Goal: Communication & Community: Answer question/provide support

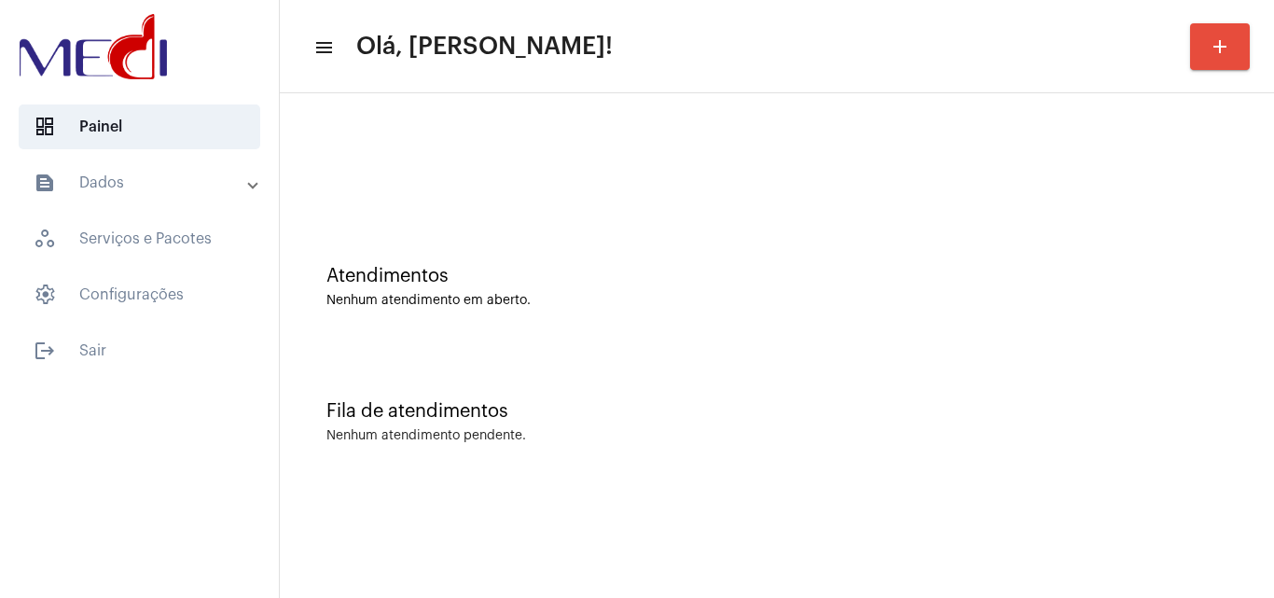
click at [582, 174] on div at bounding box center [776, 156] width 975 height 107
click at [631, 445] on div "Fila de atendimentos Nenhum atendimento pendente." at bounding box center [776, 412] width 975 height 135
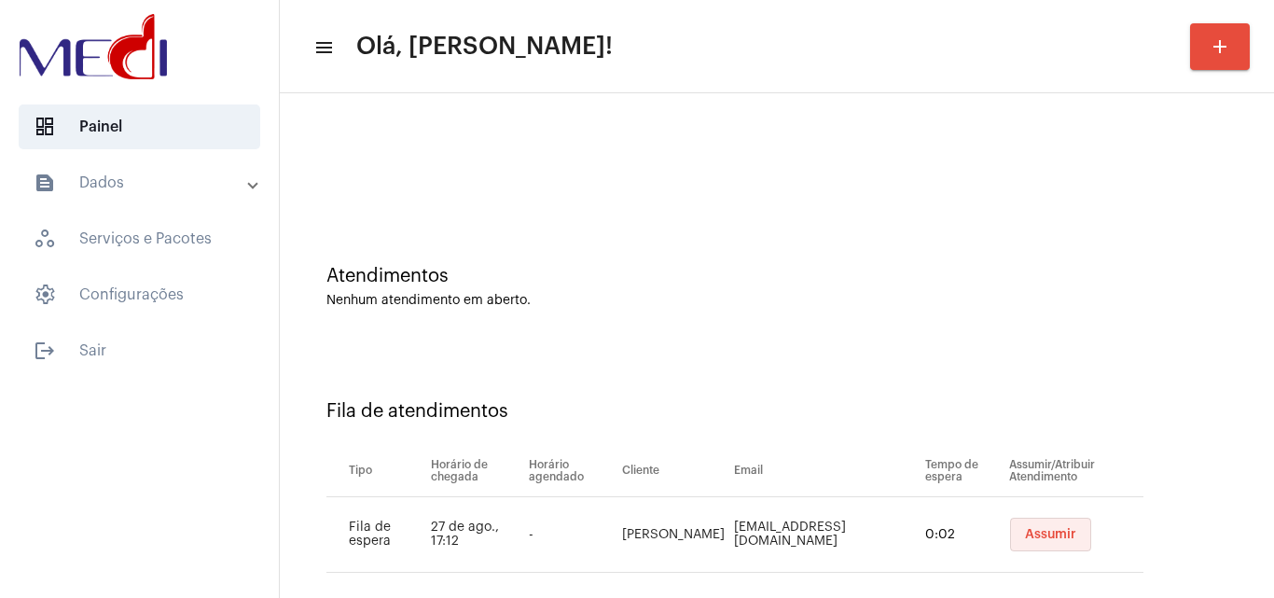
click at [1025, 532] on span "Assumir" at bounding box center [1050, 534] width 51 height 13
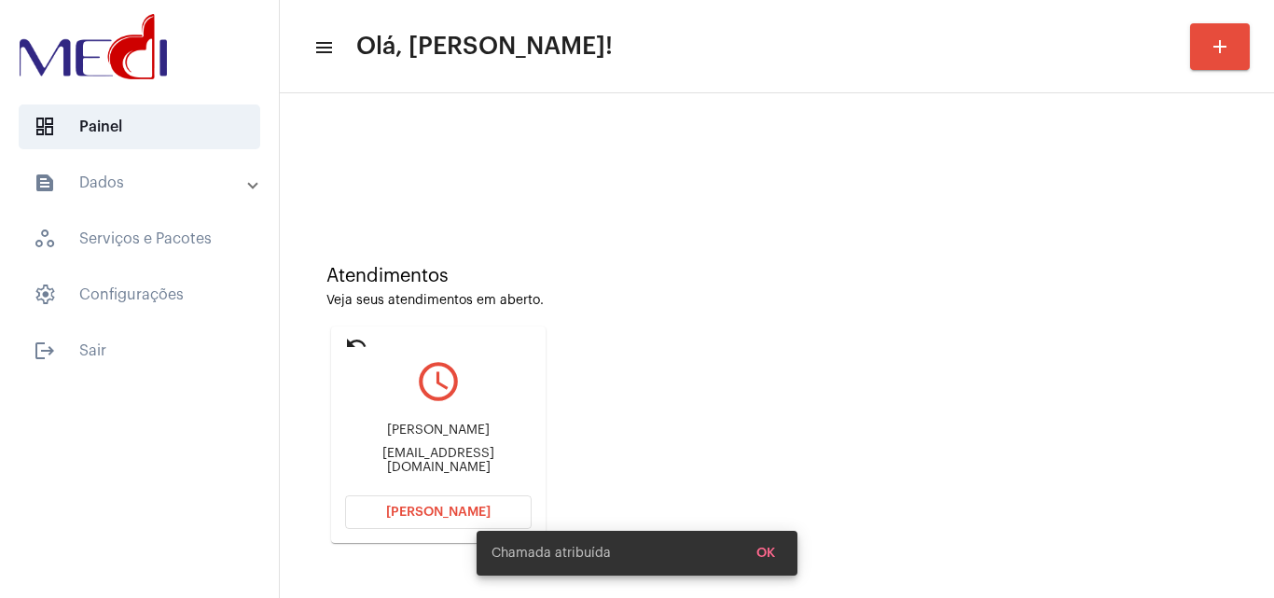
scroll to position [131, 0]
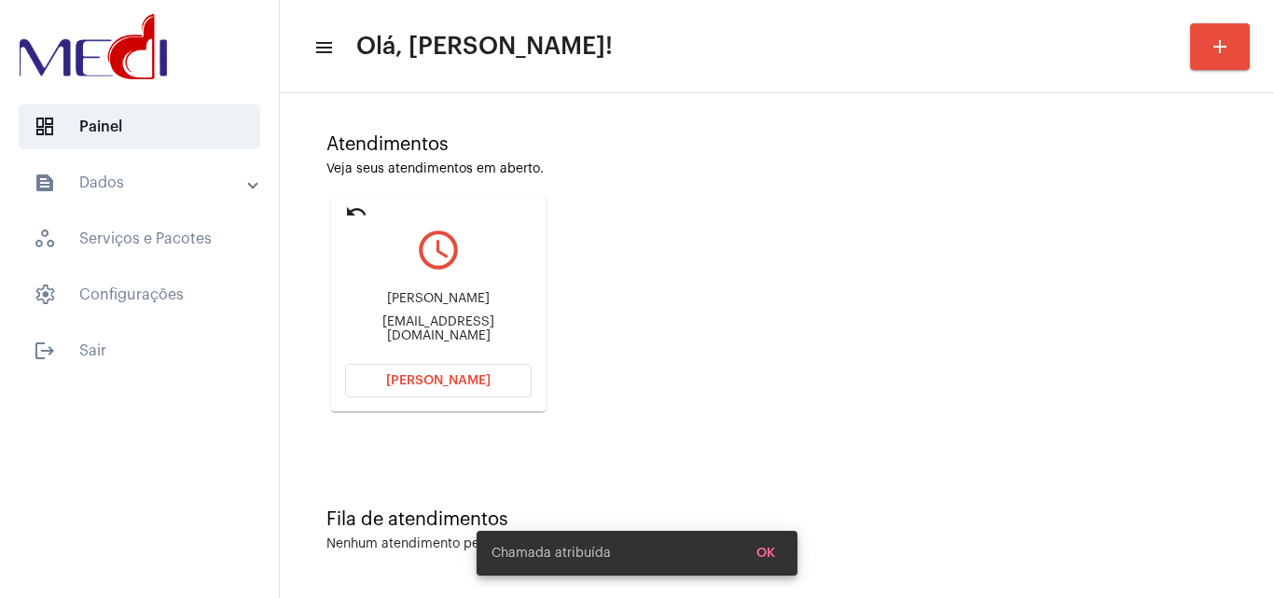
drag, startPoint x: 379, startPoint y: 297, endPoint x: 513, endPoint y: 300, distance: 134.3
click at [513, 300] on div "Gabriel bonella gabriel21411@hotmail.com" at bounding box center [438, 317] width 186 height 84
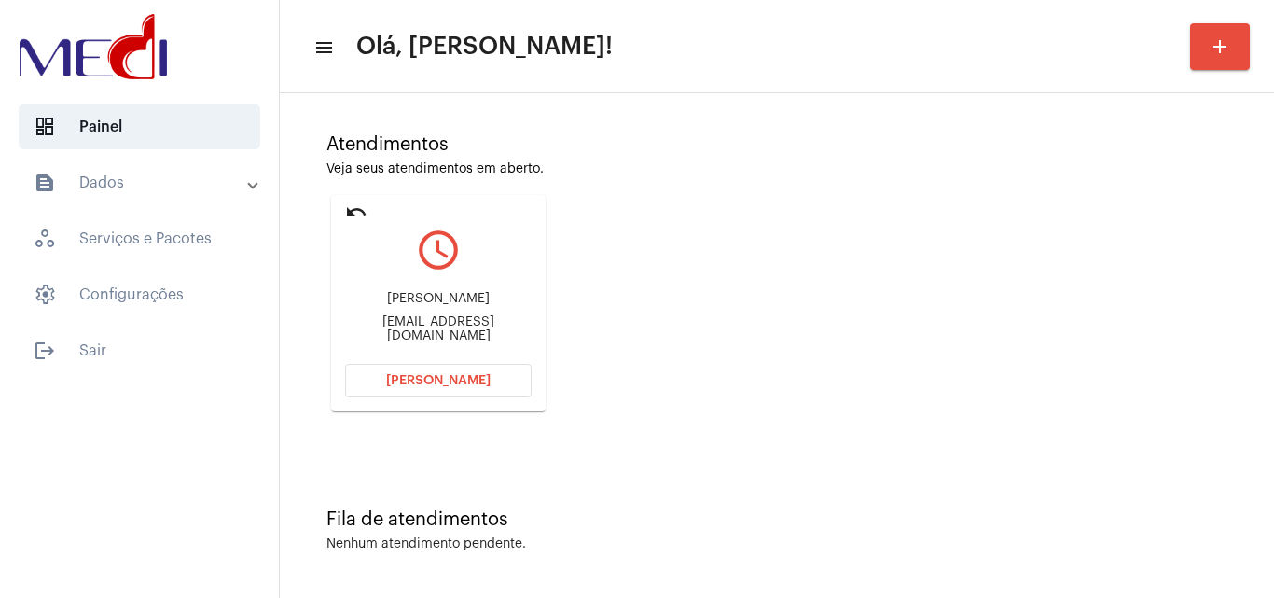
copy div "Gabriel bonella"
drag, startPoint x: 382, startPoint y: 330, endPoint x: 418, endPoint y: 324, distance: 35.9
click at [418, 324] on div "gabriel21411@hotmail.com" at bounding box center [438, 329] width 186 height 28
copy div "gabriel214"
click at [360, 212] on mat-icon "undo" at bounding box center [356, 211] width 22 height 22
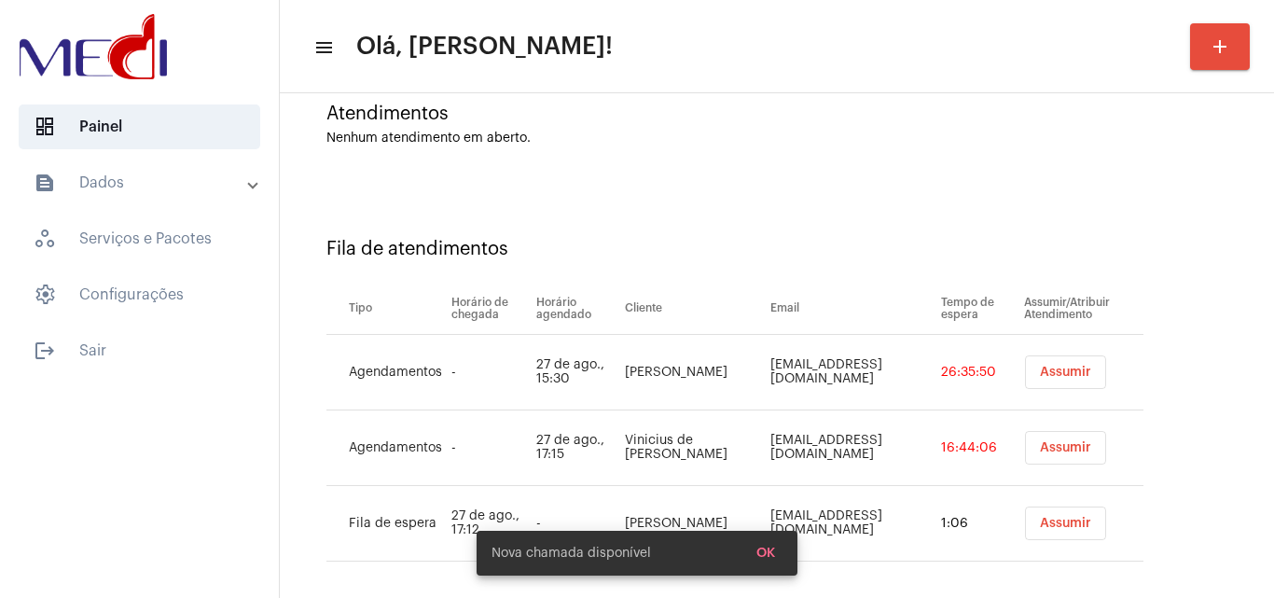
scroll to position [176, 0]
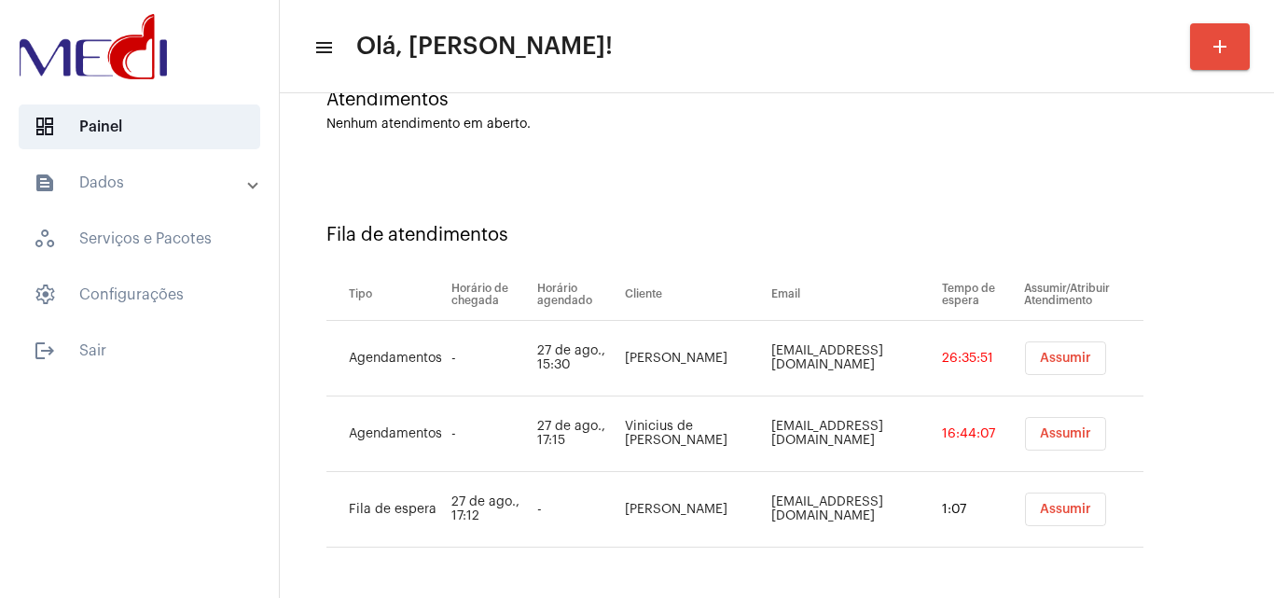
click at [1071, 356] on span "Assumir" at bounding box center [1065, 358] width 51 height 13
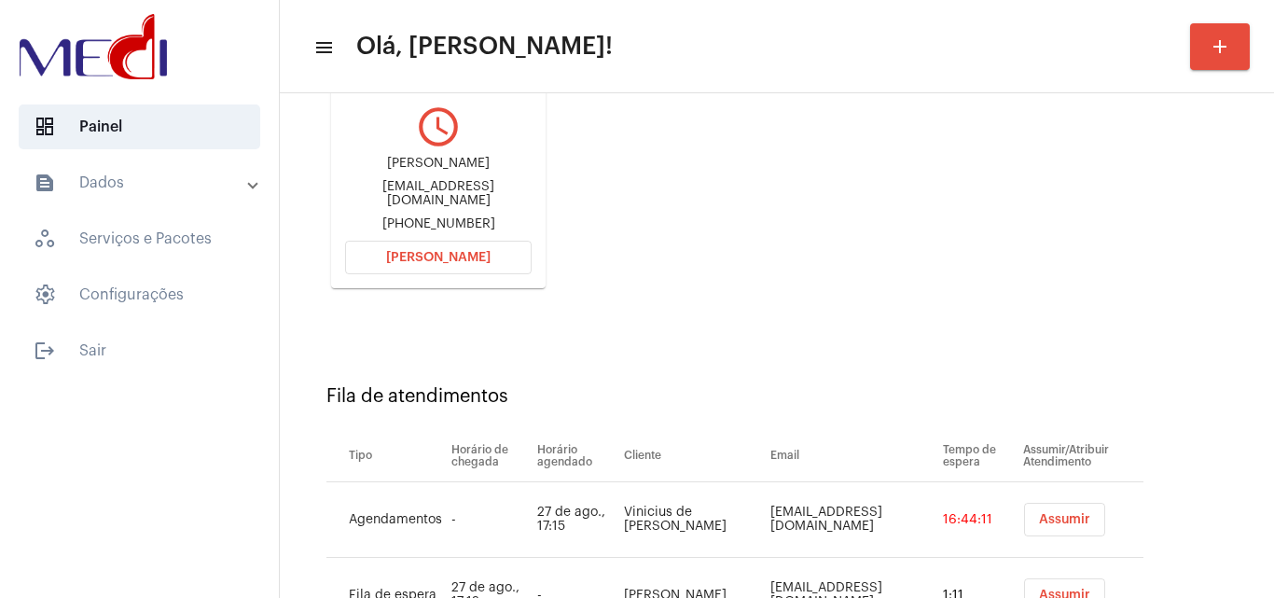
scroll to position [340, 0]
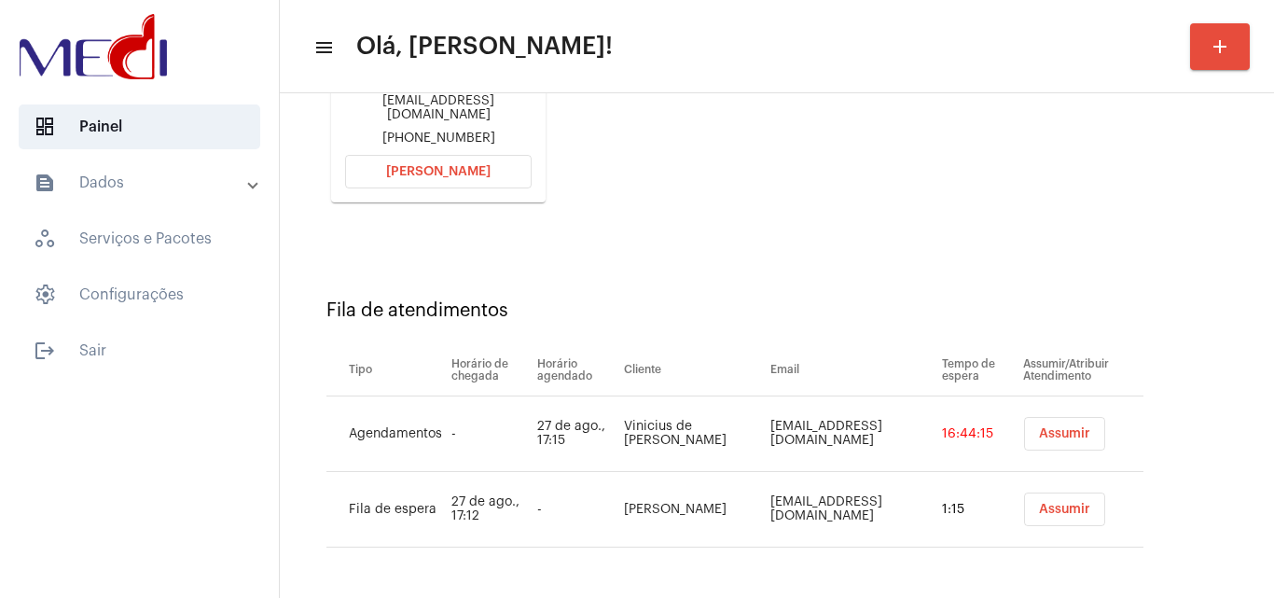
click at [1075, 428] on button "Assumir" at bounding box center [1064, 434] width 81 height 34
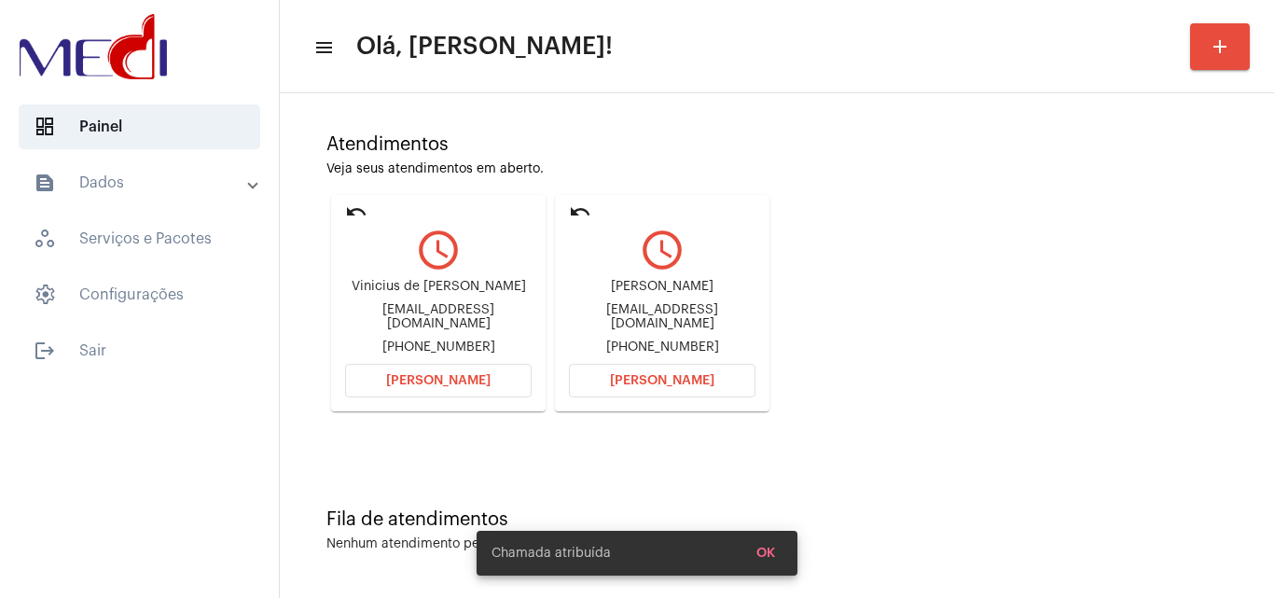
scroll to position [0, 0]
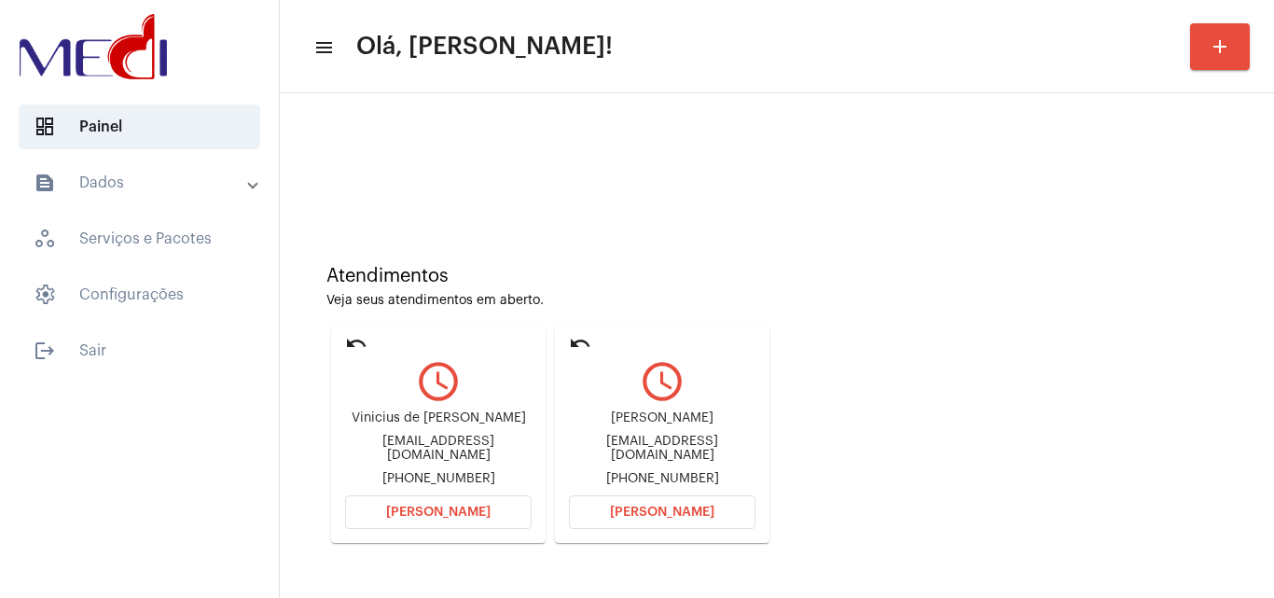
click at [1055, 495] on div "Atendimentos Veja seus atendimentos em aberto. undo query_builder Vinicius de P…" at bounding box center [776, 397] width 975 height 375
drag, startPoint x: 379, startPoint y: 422, endPoint x: 406, endPoint y: 437, distance: 30.1
click at [463, 411] on div "Vinicius de Pádua Fernandes vinidepaduaf34@gmail.com +5511952618000" at bounding box center [438, 449] width 186 height 84
drag, startPoint x: 359, startPoint y: 423, endPoint x: 484, endPoint y: 407, distance: 126.1
click at [484, 407] on mat-card "undo query_builder Vinicius de Pádua Fernandes vinidepaduaf34@gmail.com +551195…" at bounding box center [438, 434] width 214 height 216
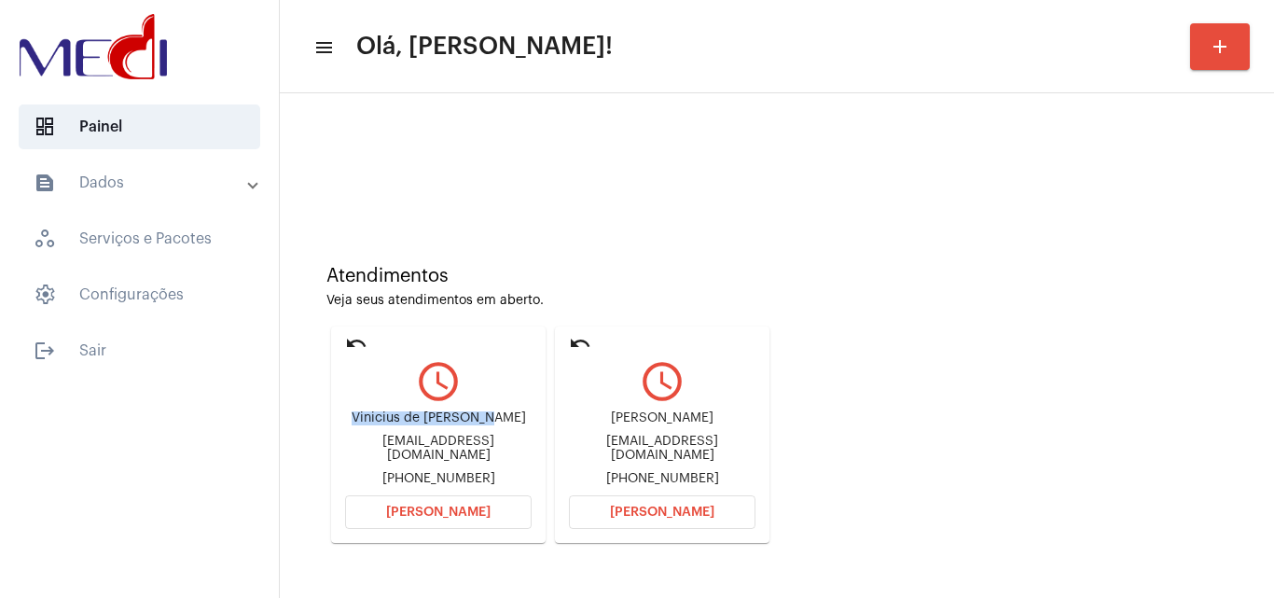
copy div "Vinicius de Pádua Fer"
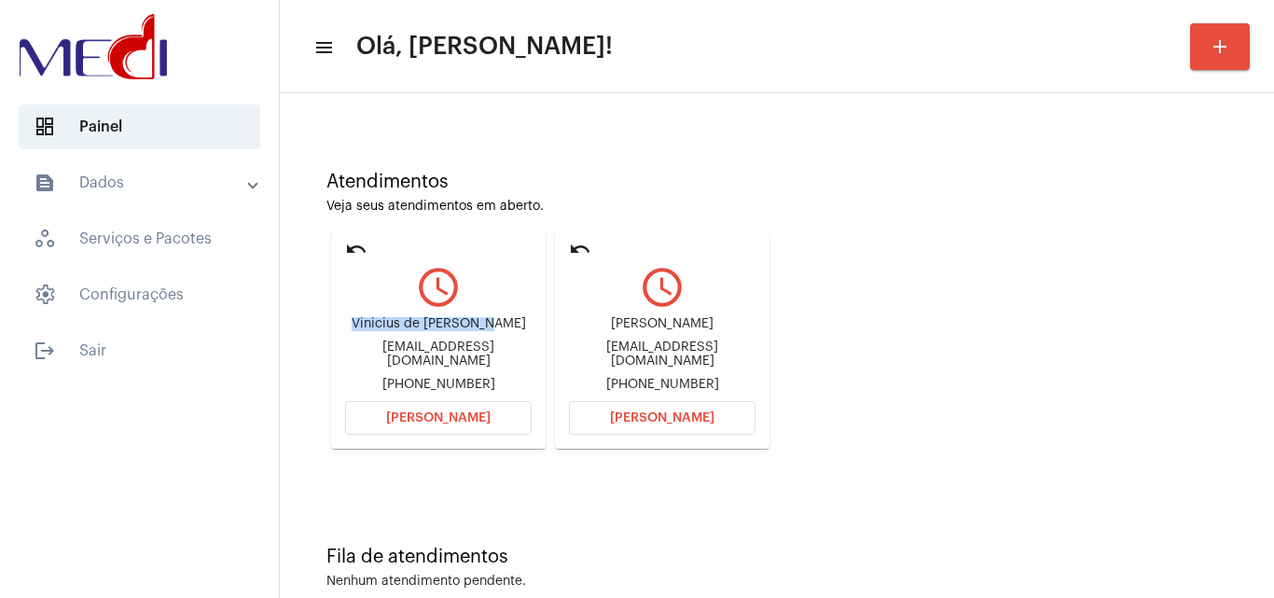
scroll to position [131, 0]
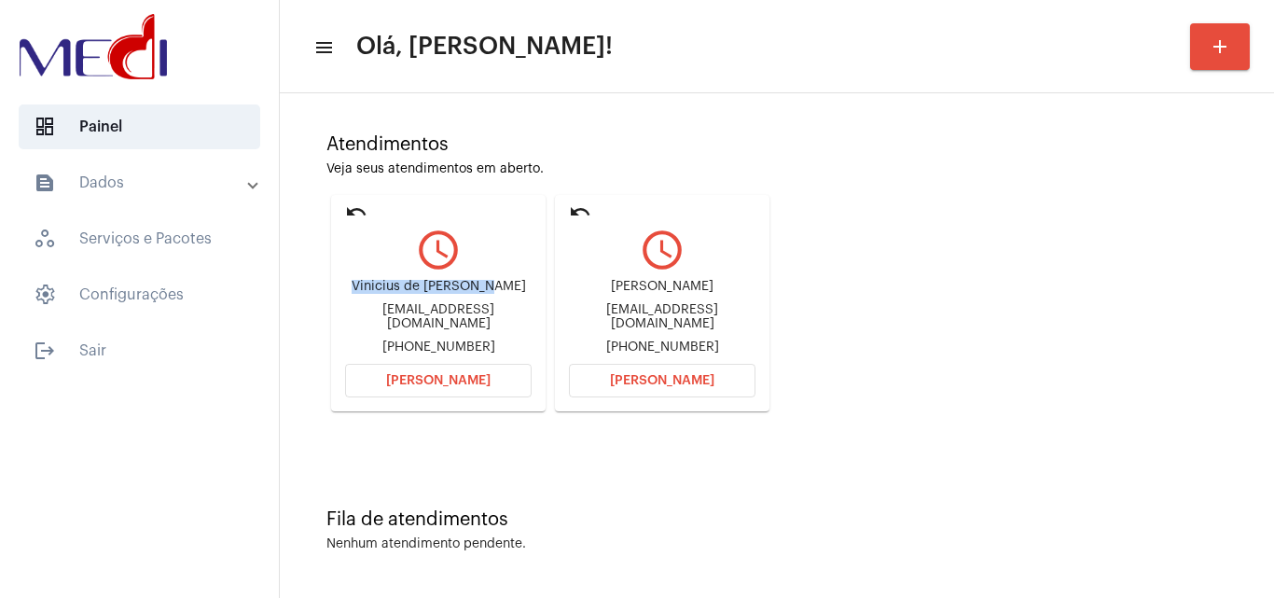
drag, startPoint x: 589, startPoint y: 293, endPoint x: 702, endPoint y: 295, distance: 112.8
click at [702, 294] on div "Rafael Pereira Lançoni" at bounding box center [662, 287] width 186 height 14
copy div "Rafael Pereira Lan"
click at [682, 385] on span "Abrir Chamada" at bounding box center [662, 380] width 104 height 13
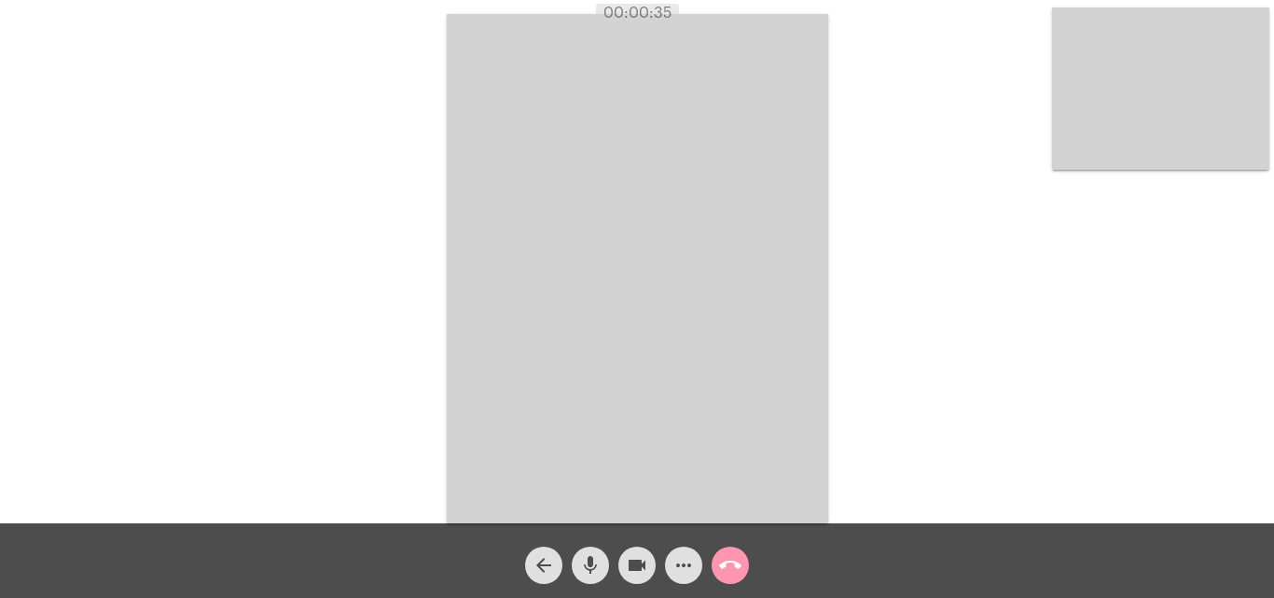
click at [682, 571] on mat-icon "more_horiz" at bounding box center [683, 565] width 22 height 22
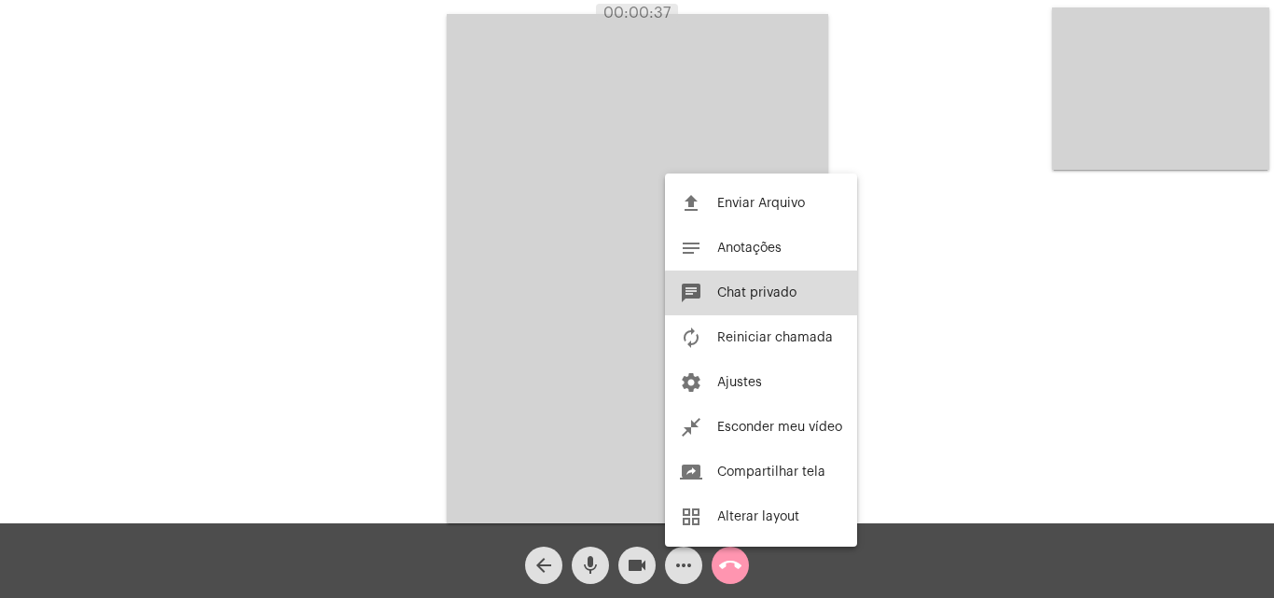
click at [763, 305] on button "chat Chat privado" at bounding box center [761, 292] width 192 height 45
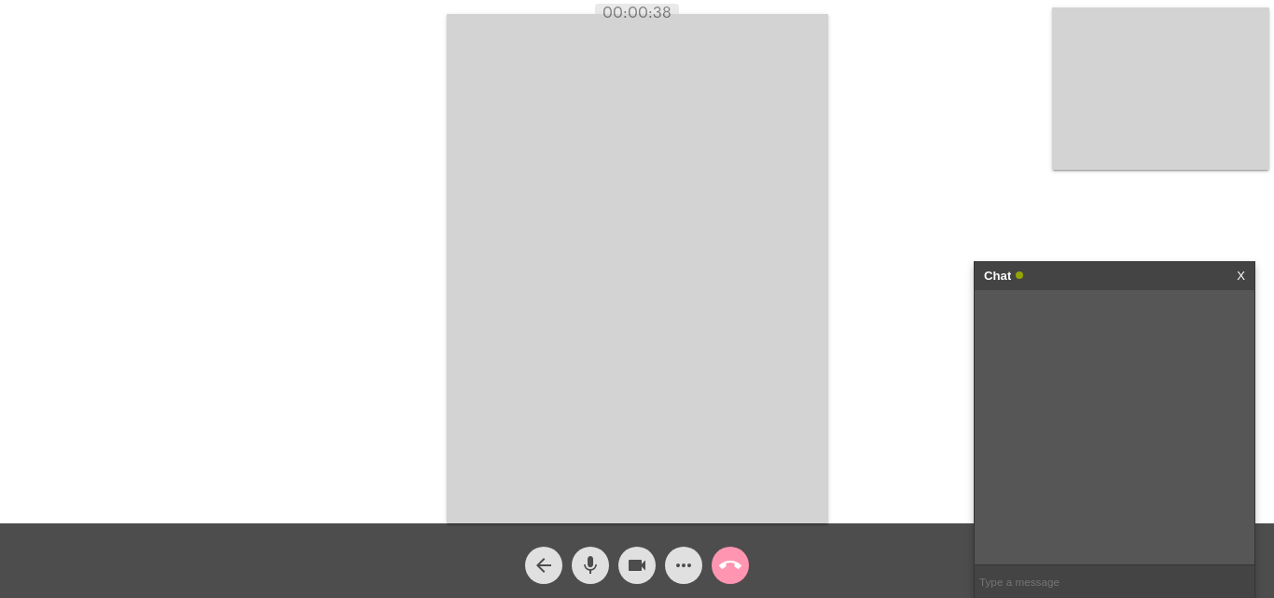
click at [1025, 580] on input "text" at bounding box center [1114, 581] width 280 height 33
type input "O sr. prefere que o contato seja por ligação?"
click at [1047, 590] on input "text" at bounding box center [1114, 581] width 280 height 33
type input "Pode me confirmar o número, por gentileza?"
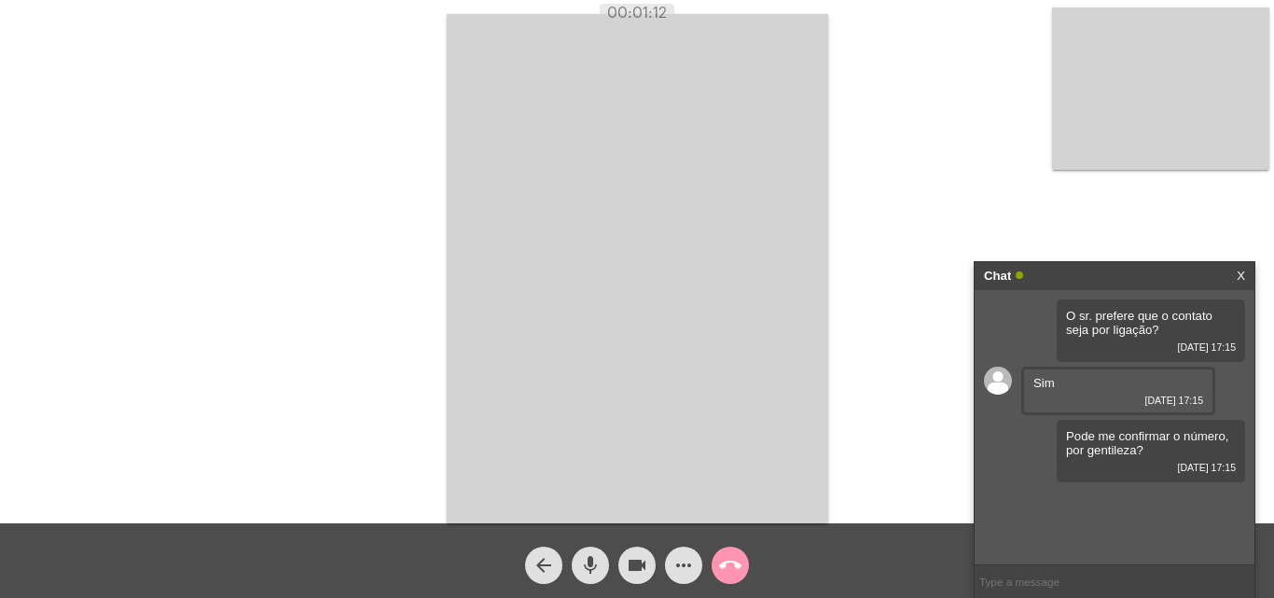
click at [1020, 576] on input "text" at bounding box center [1114, 581] width 280 height 33
type input "Ligarei nesse momento."
drag, startPoint x: 1028, startPoint y: 519, endPoint x: 1101, endPoint y: 523, distance: 72.8
click at [1101, 523] on div "Vou passar outro número 992130967 27/08/2025 17:16" at bounding box center [1118, 518] width 194 height 62
copy span "992130967"
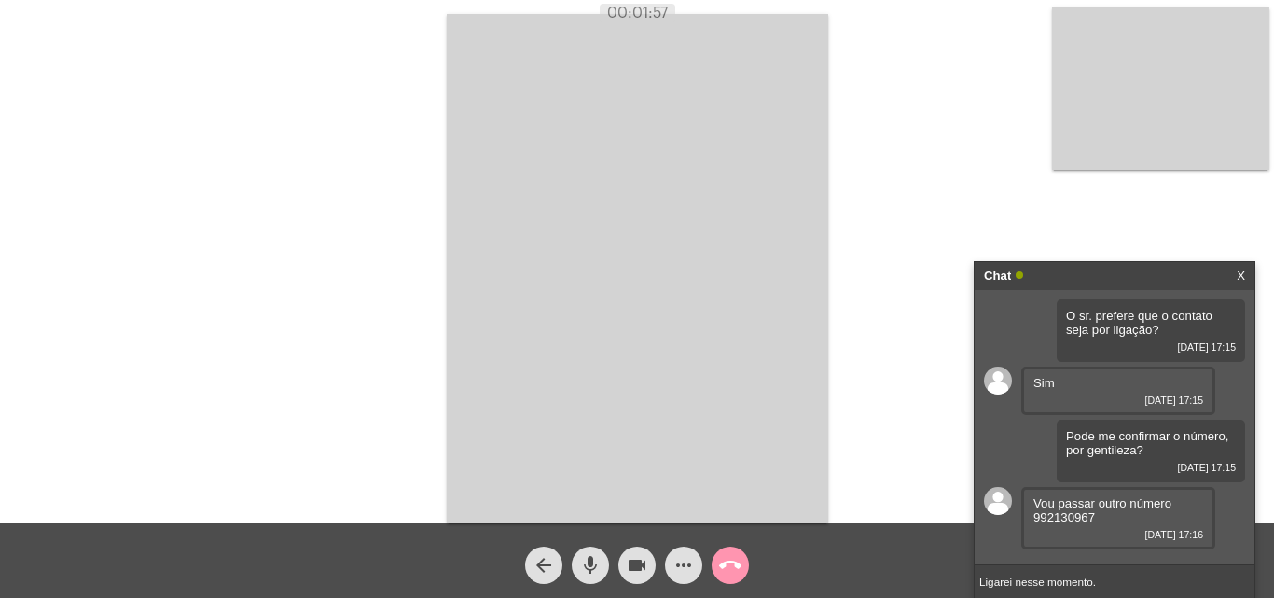
click at [1137, 584] on input "Ligarei nesse momento." at bounding box center [1114, 581] width 280 height 33
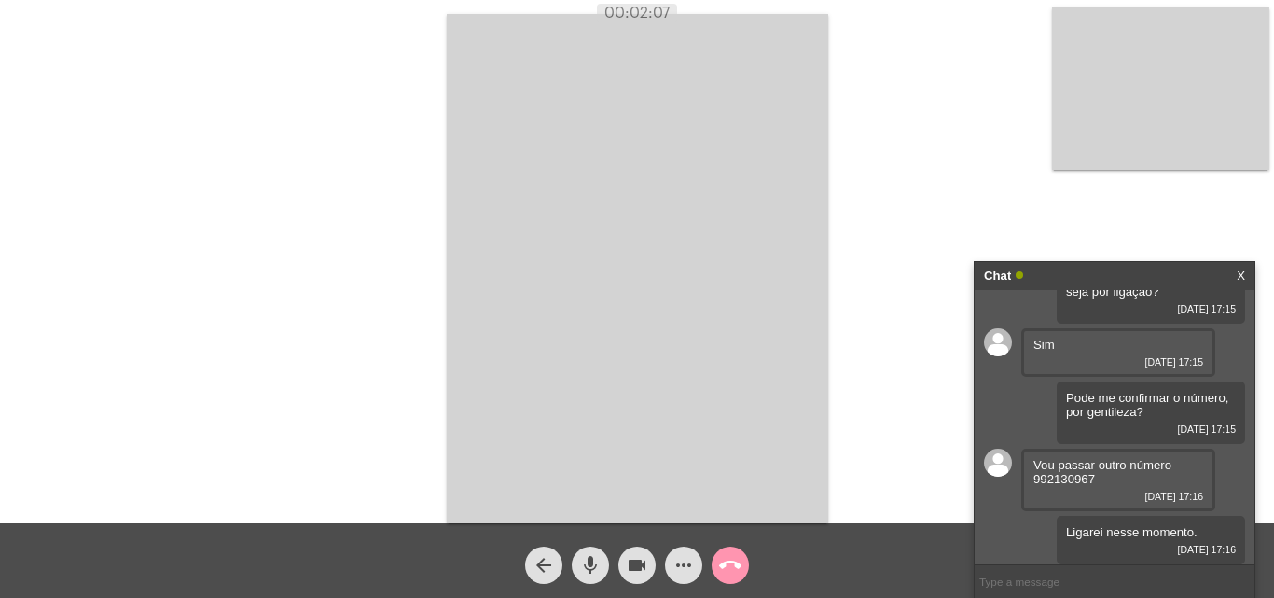
drag, startPoint x: 1241, startPoint y: 269, endPoint x: 1224, endPoint y: 283, distance: 21.8
click at [1240, 269] on link "X" at bounding box center [1240, 276] width 8 height 28
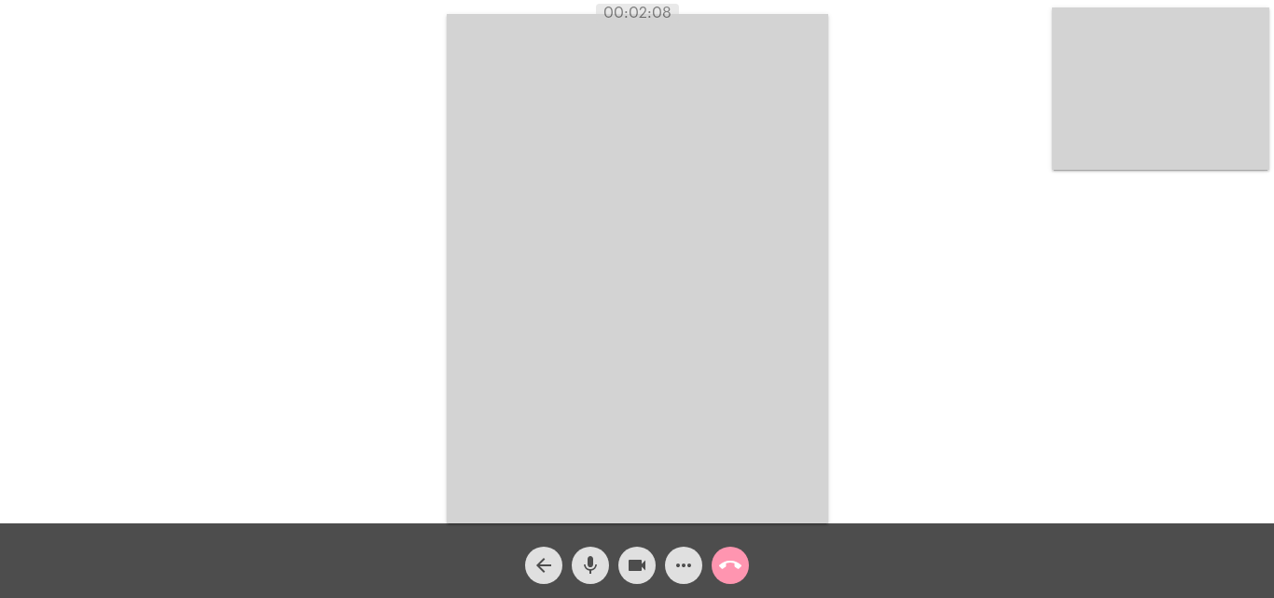
click at [724, 568] on mat-icon "call_end" at bounding box center [730, 565] width 22 height 22
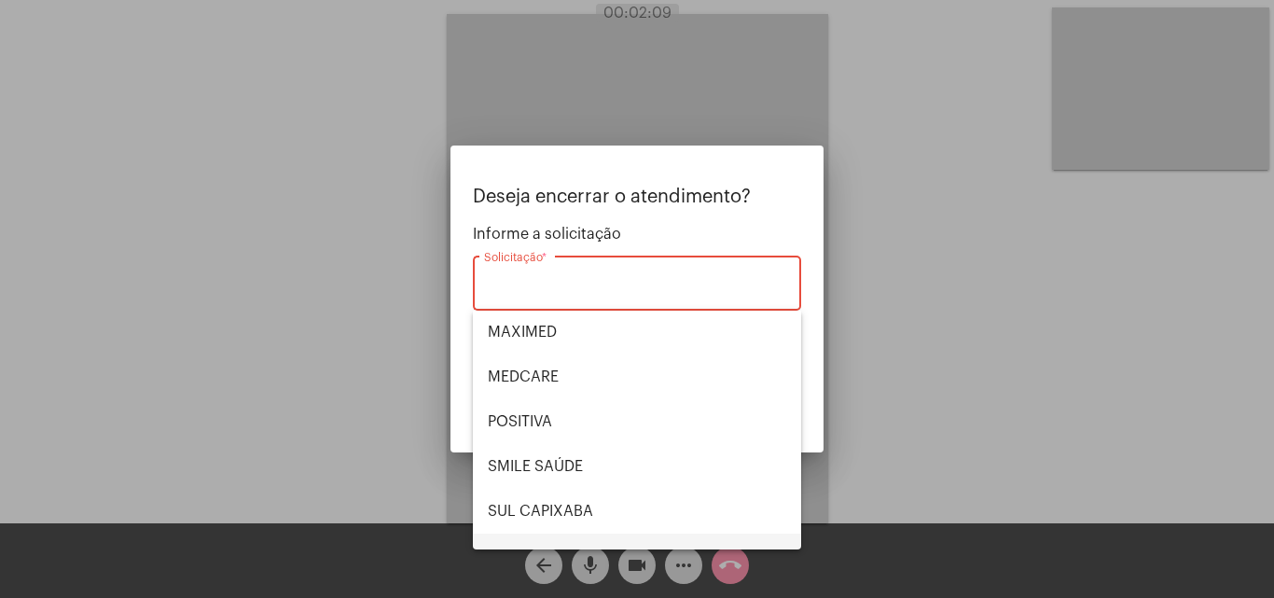
scroll to position [209, 0]
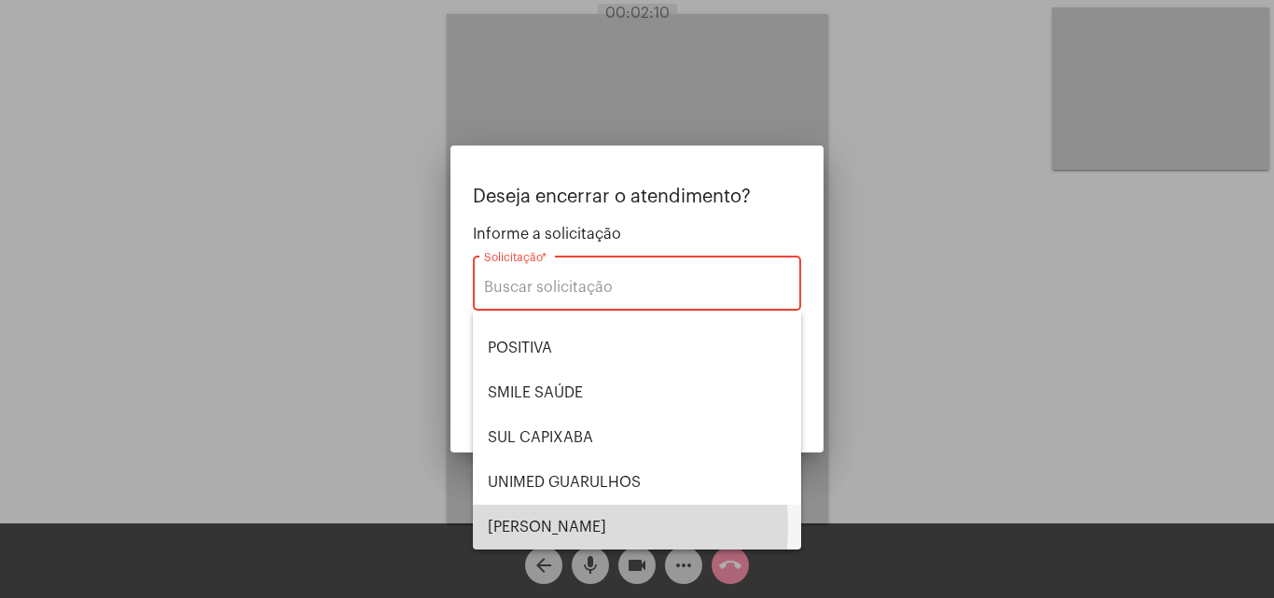
click at [564, 526] on span "VERA CRUZ" at bounding box center [637, 526] width 298 height 45
type input "VERA CRUZ"
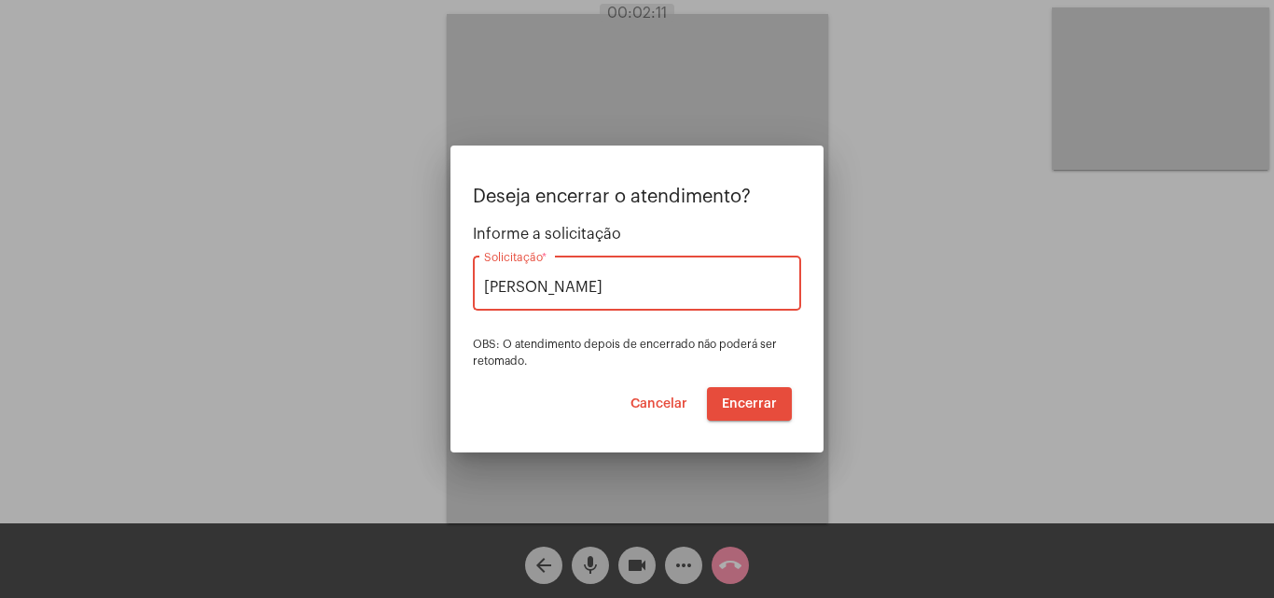
click at [769, 400] on span "Encerrar" at bounding box center [749, 403] width 55 height 13
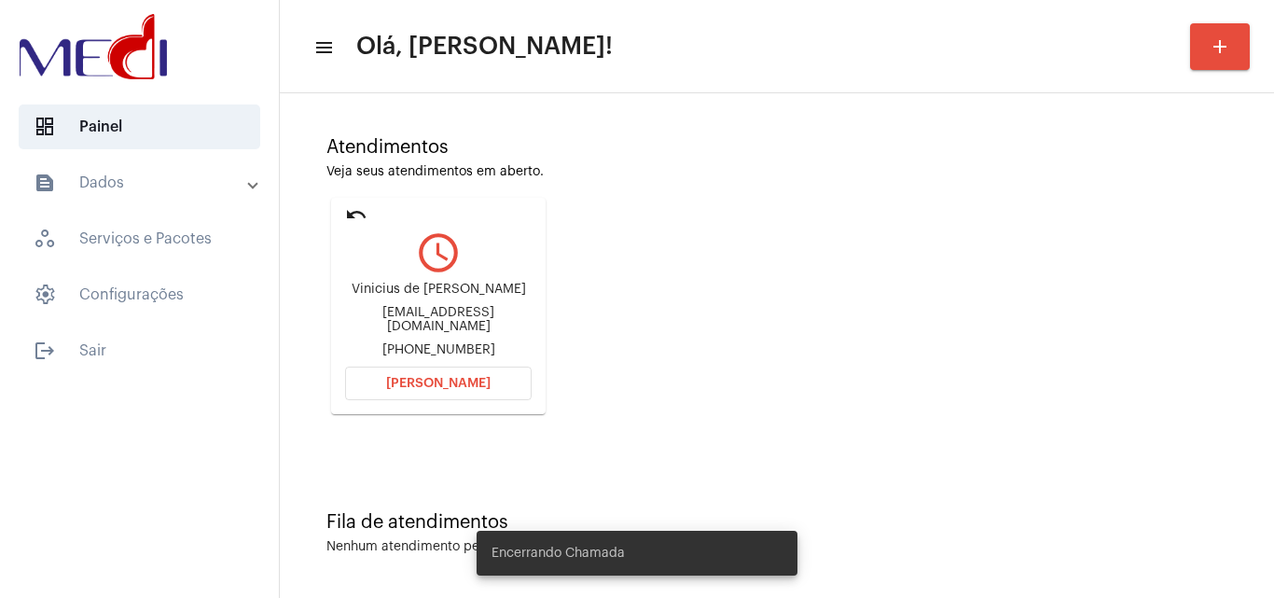
scroll to position [131, 0]
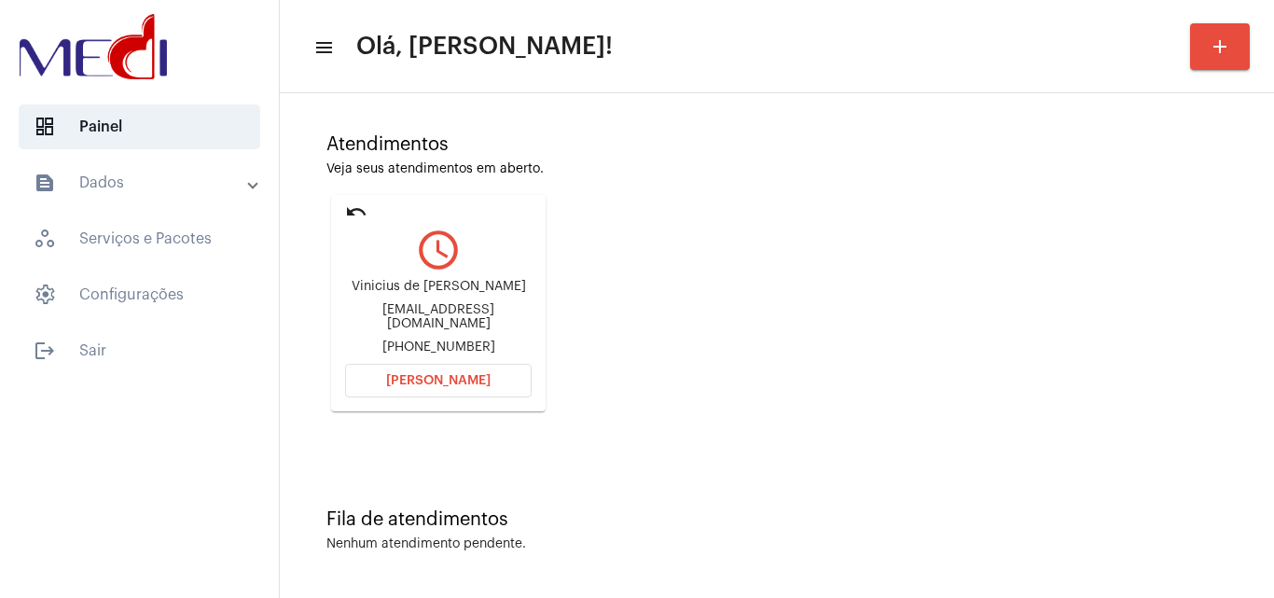
drag, startPoint x: 348, startPoint y: 292, endPoint x: 490, endPoint y: 294, distance: 142.7
click at [490, 294] on div "Vinicius de Pádua Fernandes" at bounding box center [438, 287] width 186 height 14
click at [378, 391] on button "Abrir Chamada" at bounding box center [438, 381] width 186 height 34
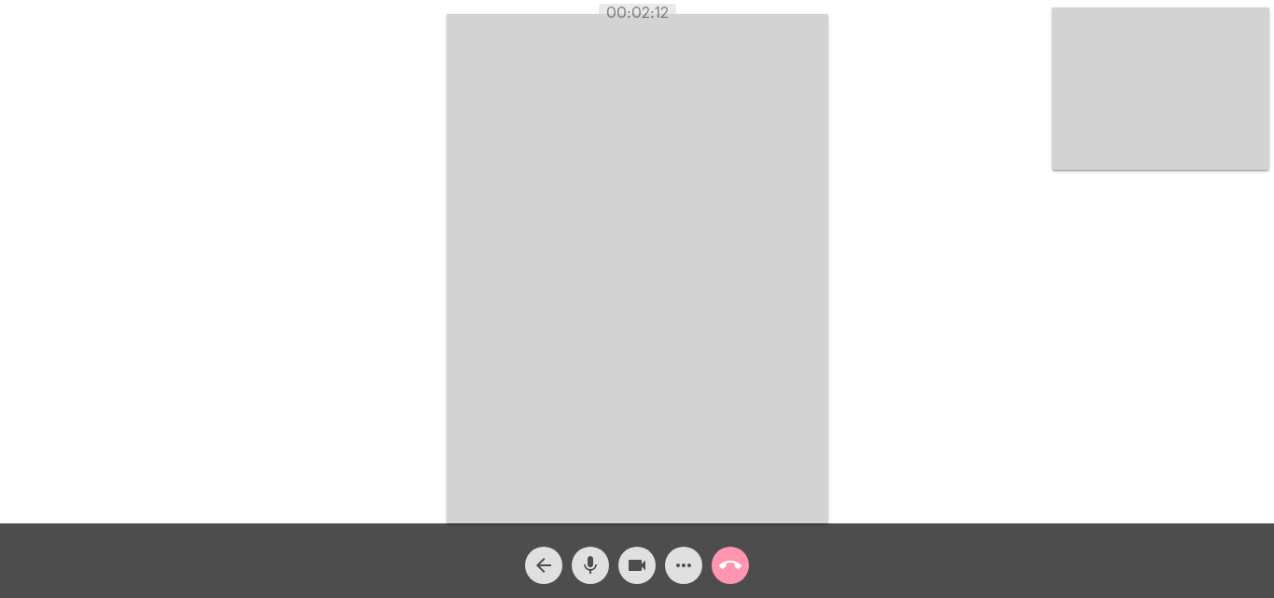
click at [723, 573] on mat-icon "call_end" at bounding box center [730, 565] width 22 height 22
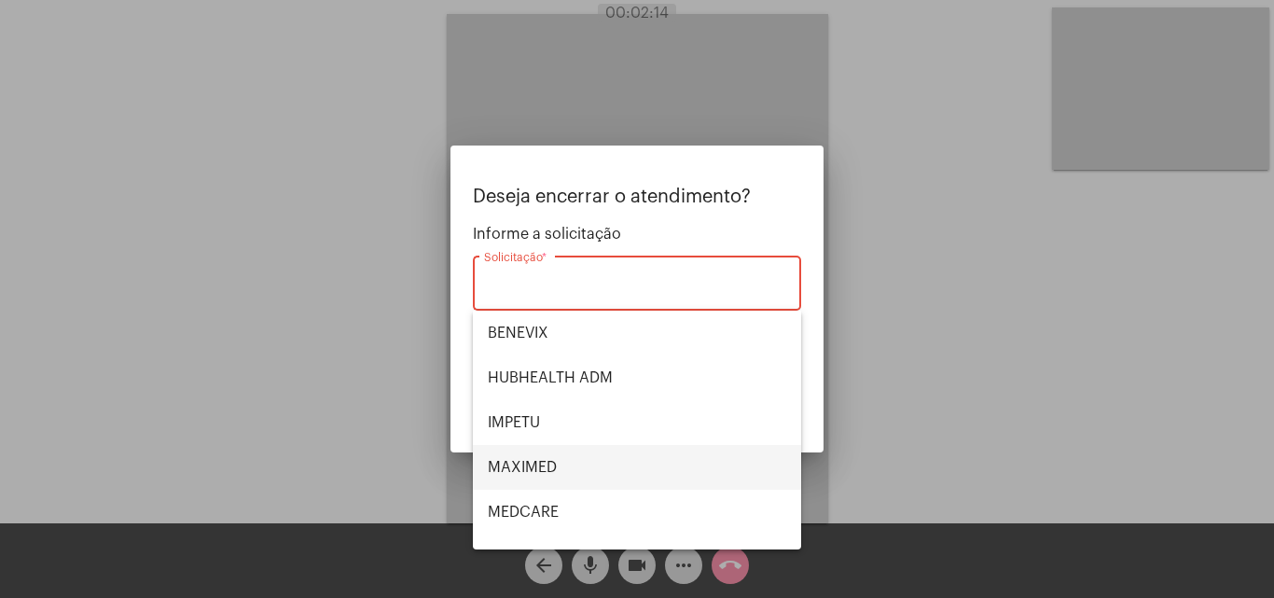
scroll to position [209, 0]
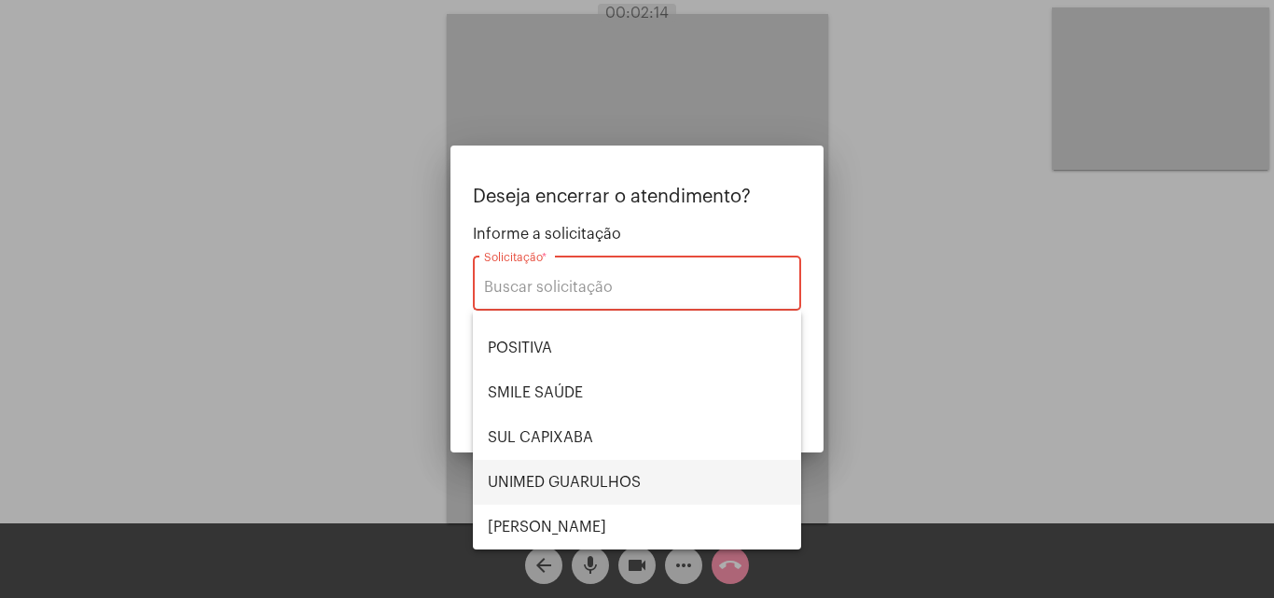
click at [588, 482] on span "UNIMED GUARULHOS" at bounding box center [637, 482] width 298 height 45
type input "UNIMED GUARULHOS"
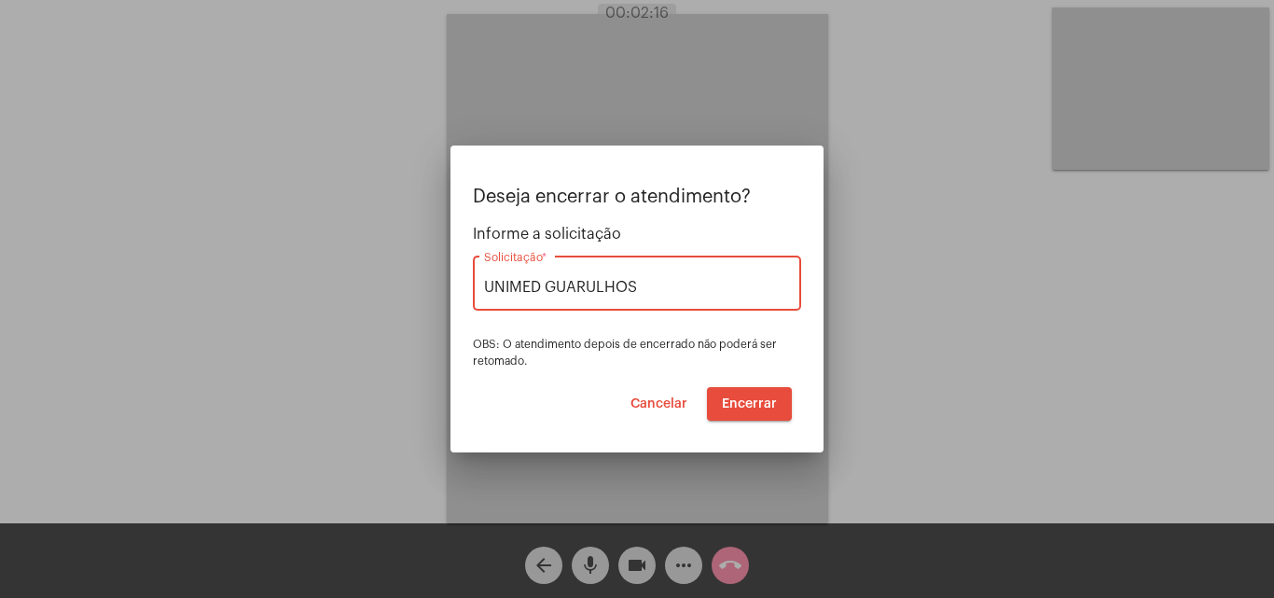
click at [739, 400] on span "Encerrar" at bounding box center [749, 403] width 55 height 13
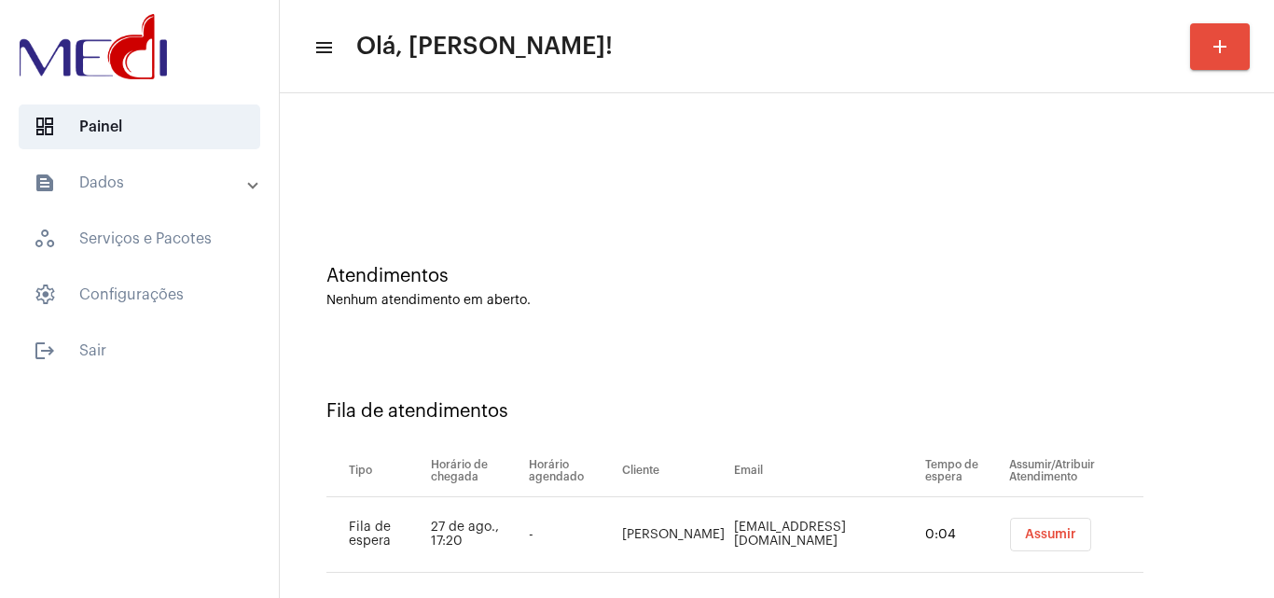
click at [1035, 531] on span "Assumir" at bounding box center [1050, 534] width 51 height 13
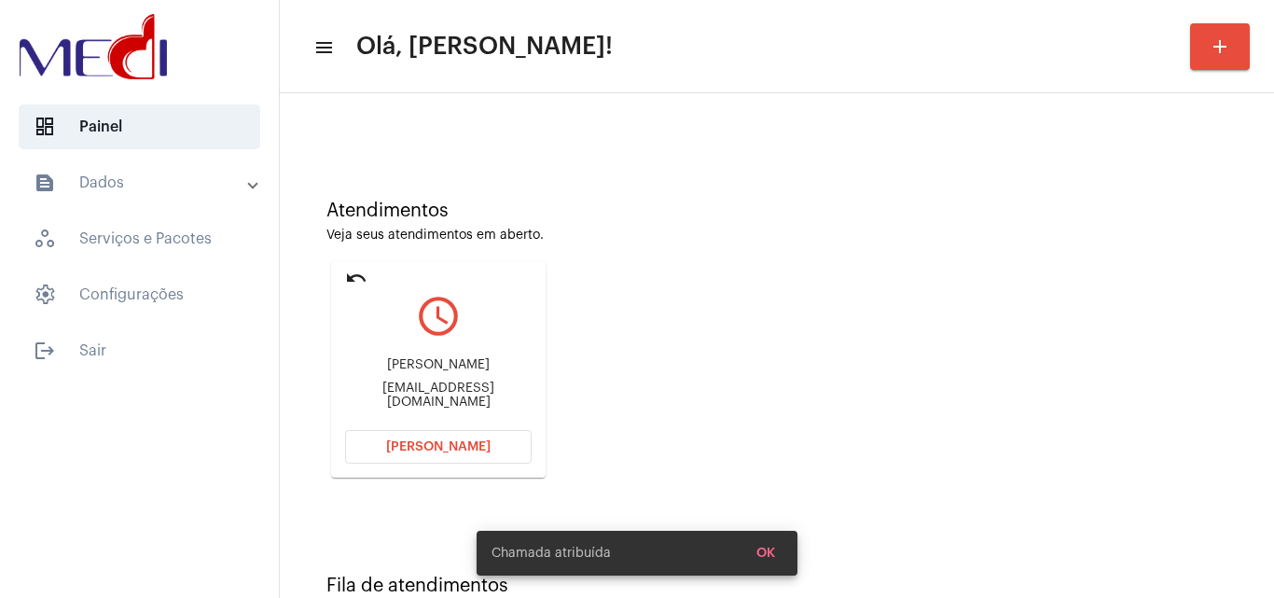
scroll to position [131, 0]
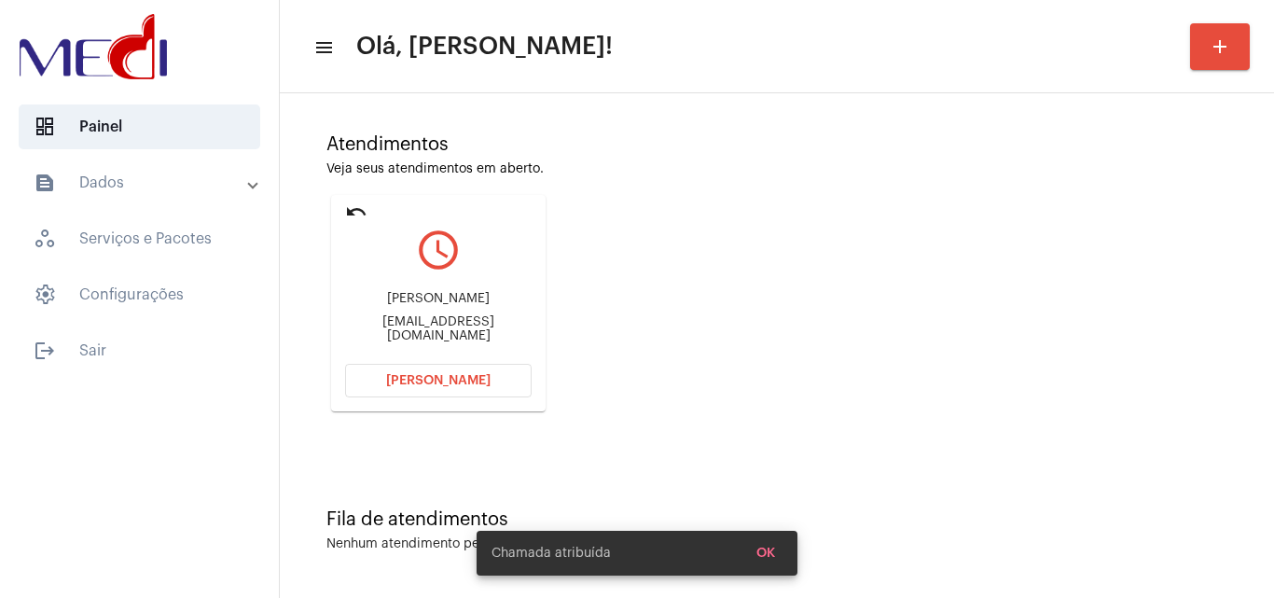
drag, startPoint x: 370, startPoint y: 296, endPoint x: 493, endPoint y: 279, distance: 124.2
click at [491, 276] on div "Luciana Araújo Alves de Oliveira lucianaaraujoalvesdeoliveiraar@gmail.com" at bounding box center [438, 317] width 186 height 84
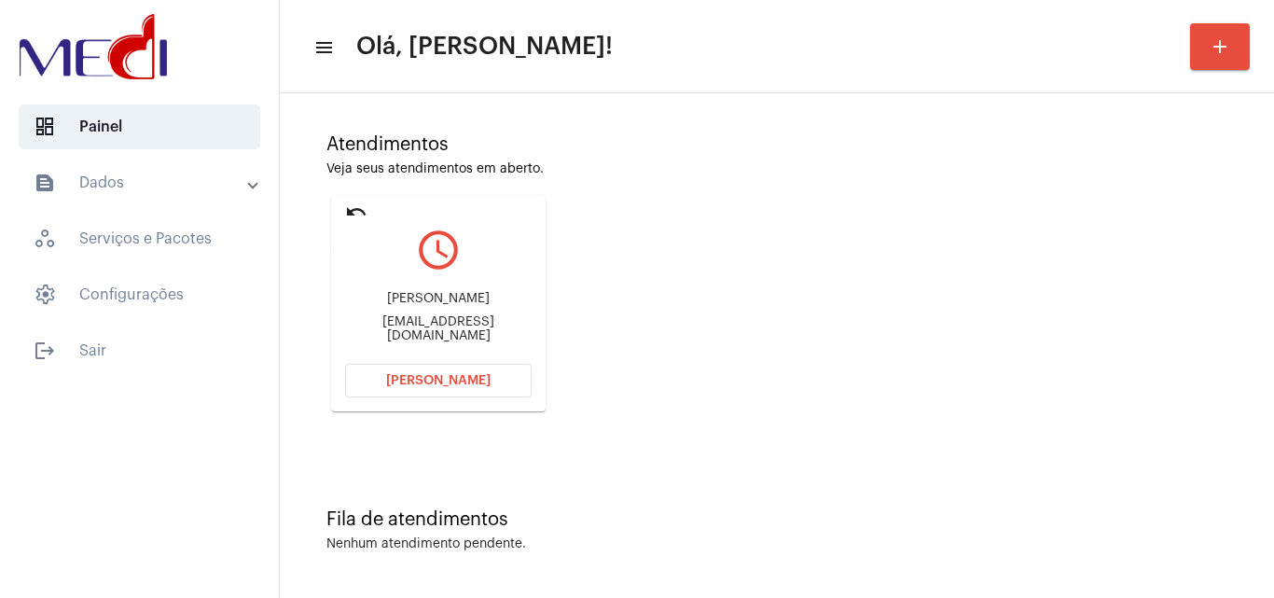
click at [349, 207] on mat-icon "undo" at bounding box center [356, 211] width 22 height 22
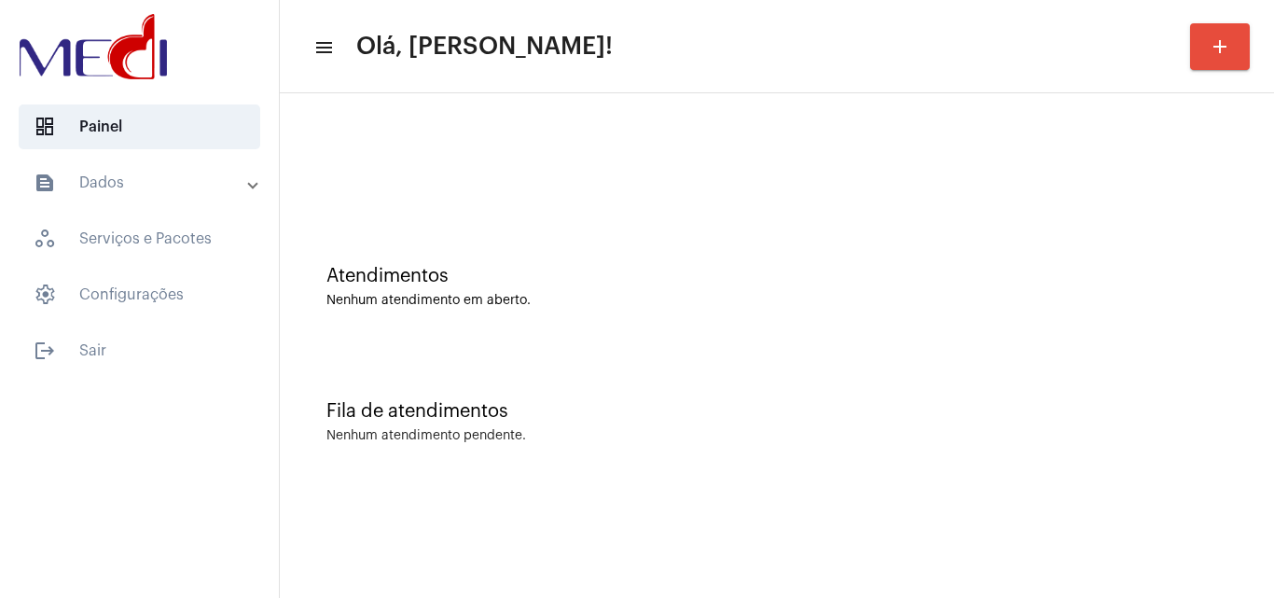
scroll to position [0, 0]
click at [540, 297] on div "Nenhum atendimento em aberto." at bounding box center [776, 301] width 901 height 14
click at [494, 337] on div "Atendimentos Nenhum atendimento em aberto." at bounding box center [776, 277] width 975 height 135
click at [798, 328] on div "Atendimentos Nenhum atendimento em aberto." at bounding box center [776, 277] width 975 height 135
click at [569, 363] on div "Fila de atendimentos Nenhum atendimento pendente." at bounding box center [776, 412] width 975 height 135
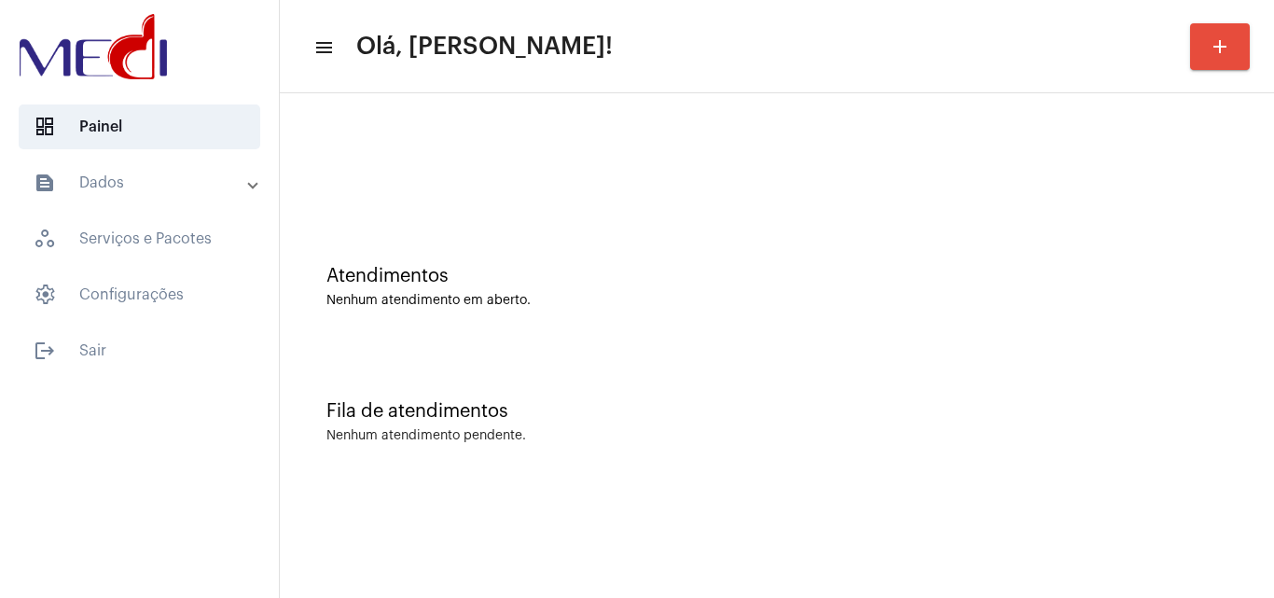
click at [508, 378] on div "Fila de atendimentos Nenhum atendimento pendente." at bounding box center [776, 412] width 975 height 135
drag, startPoint x: 434, startPoint y: 186, endPoint x: 257, endPoint y: 17, distance: 245.3
click at [435, 186] on div at bounding box center [776, 156] width 975 height 107
click at [649, 287] on div "Atendimentos Nenhum atendimento em aberto." at bounding box center [776, 287] width 901 height 42
click at [556, 307] on div "Nenhum atendimento em aberto." at bounding box center [776, 301] width 901 height 14
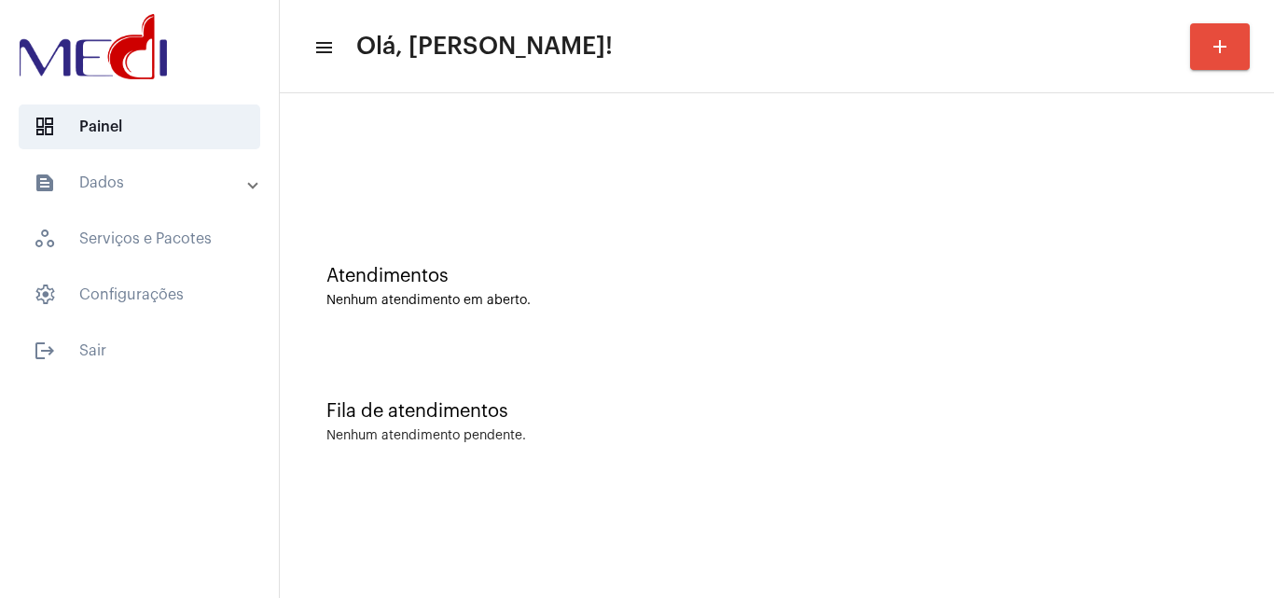
click at [865, 444] on div "Fila de atendimentos Nenhum atendimento pendente." at bounding box center [776, 412] width 975 height 135
click at [735, 439] on div "Nenhum atendimento pendente." at bounding box center [776, 436] width 901 height 14
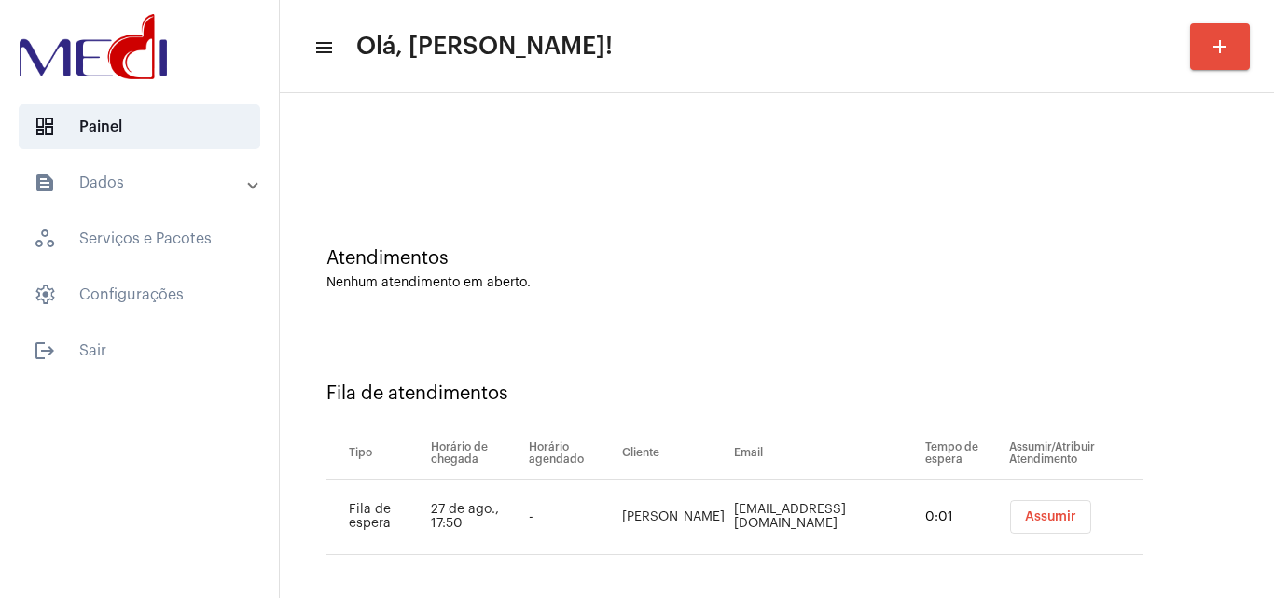
scroll to position [25, 0]
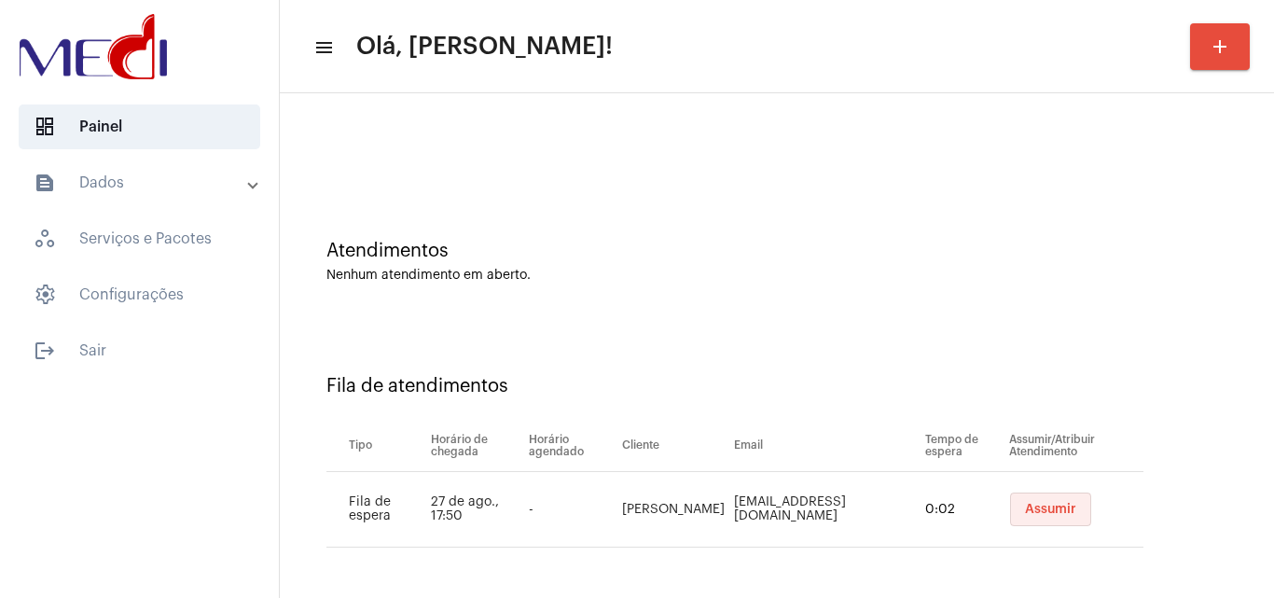
click at [1025, 503] on span "Assumir" at bounding box center [1050, 509] width 51 height 13
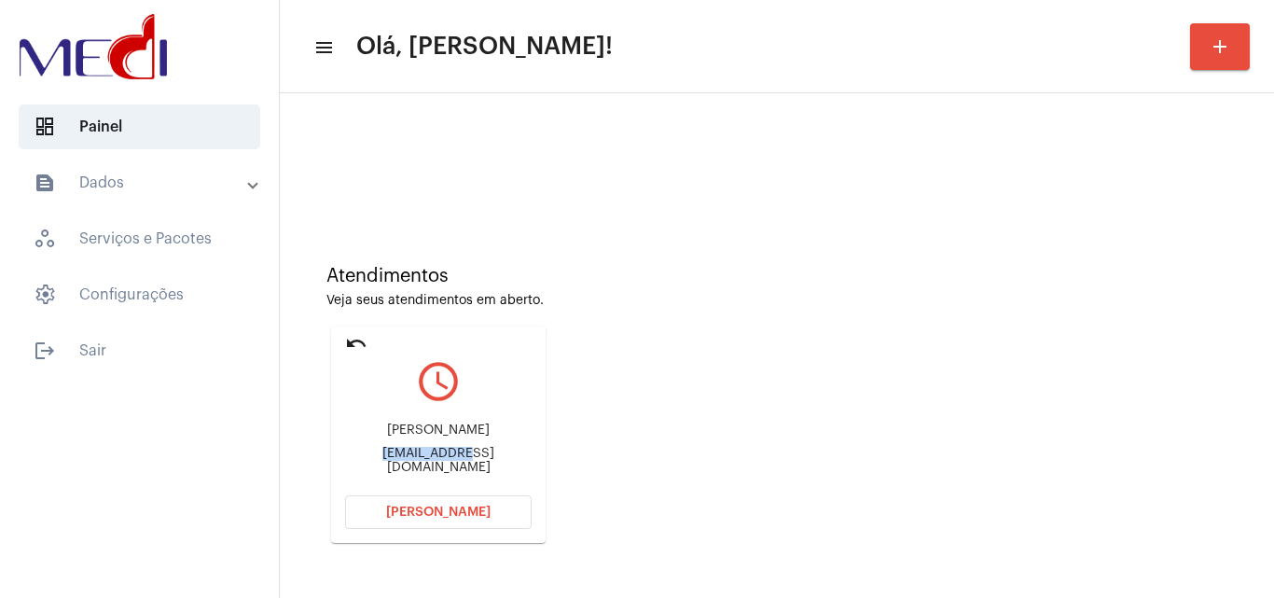
drag, startPoint x: 343, startPoint y: 451, endPoint x: 411, endPoint y: 462, distance: 68.8
click at [414, 459] on mat-card "undo query_builder Gabriel biel.itajai.2016@gmail.com Abrir Chamada" at bounding box center [438, 434] width 214 height 216
copy div "biel.itajai."
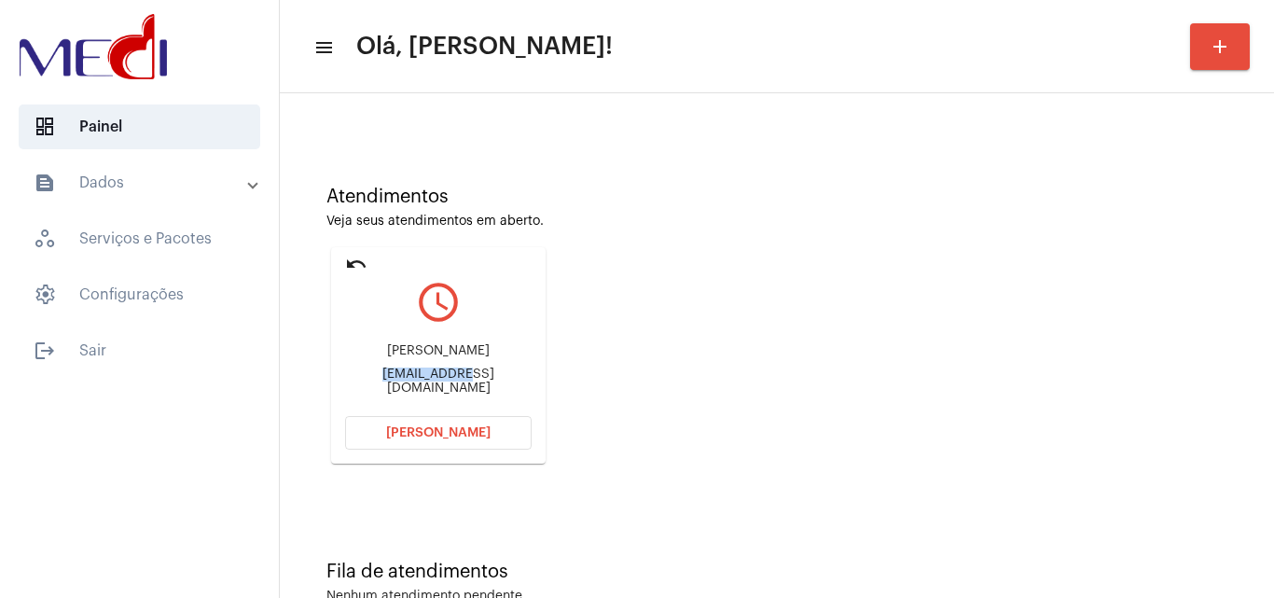
scroll to position [131, 0]
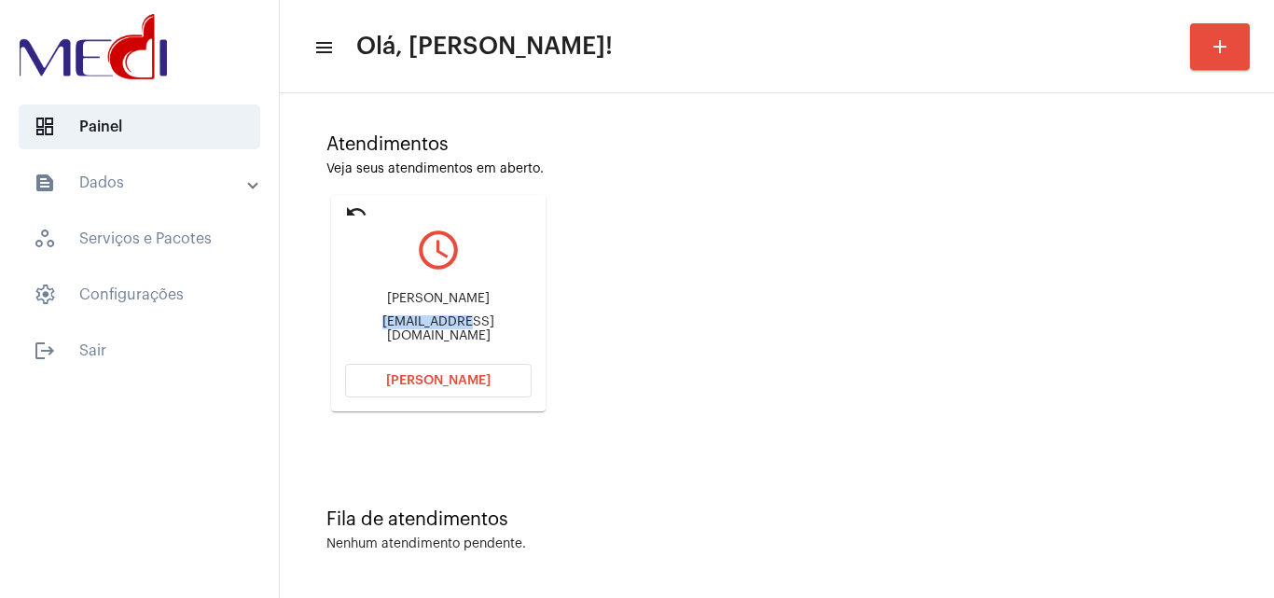
click at [376, 381] on button "Abrir Chamada" at bounding box center [438, 381] width 186 height 34
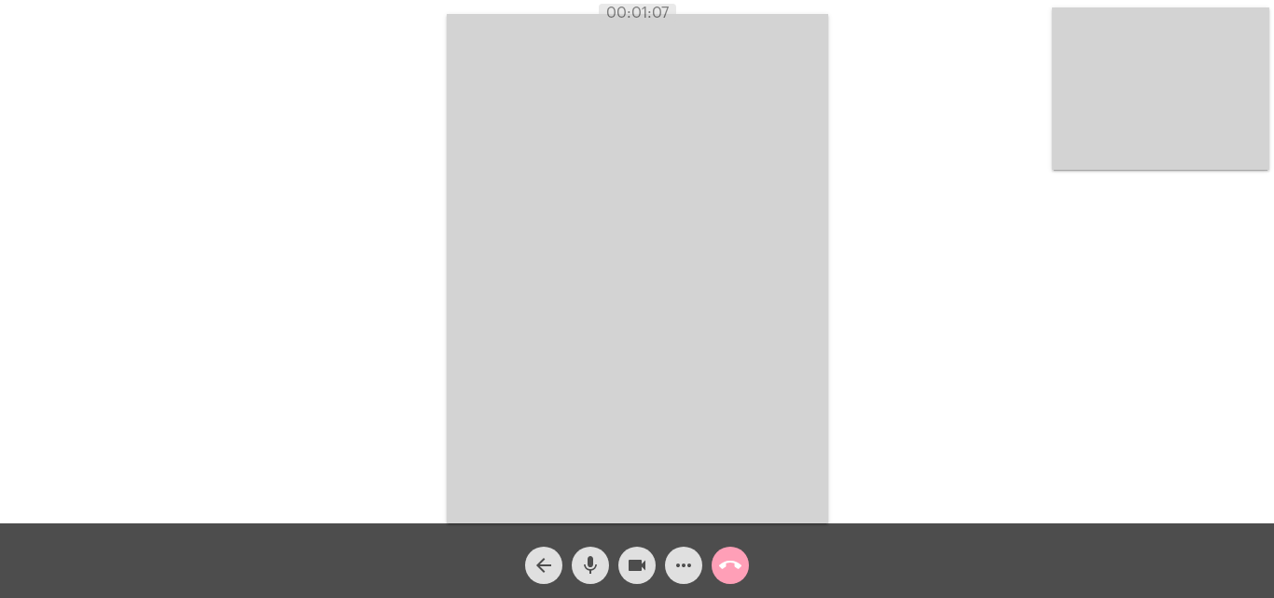
click at [733, 569] on mat-icon "call_end" at bounding box center [730, 565] width 22 height 22
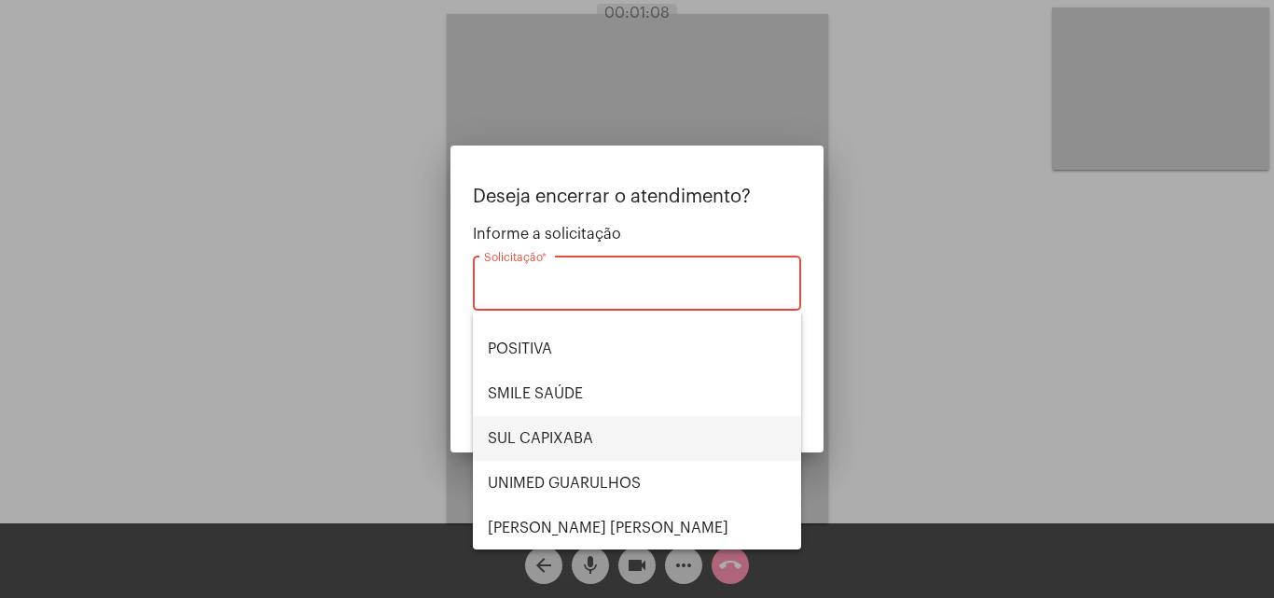
scroll to position [209, 0]
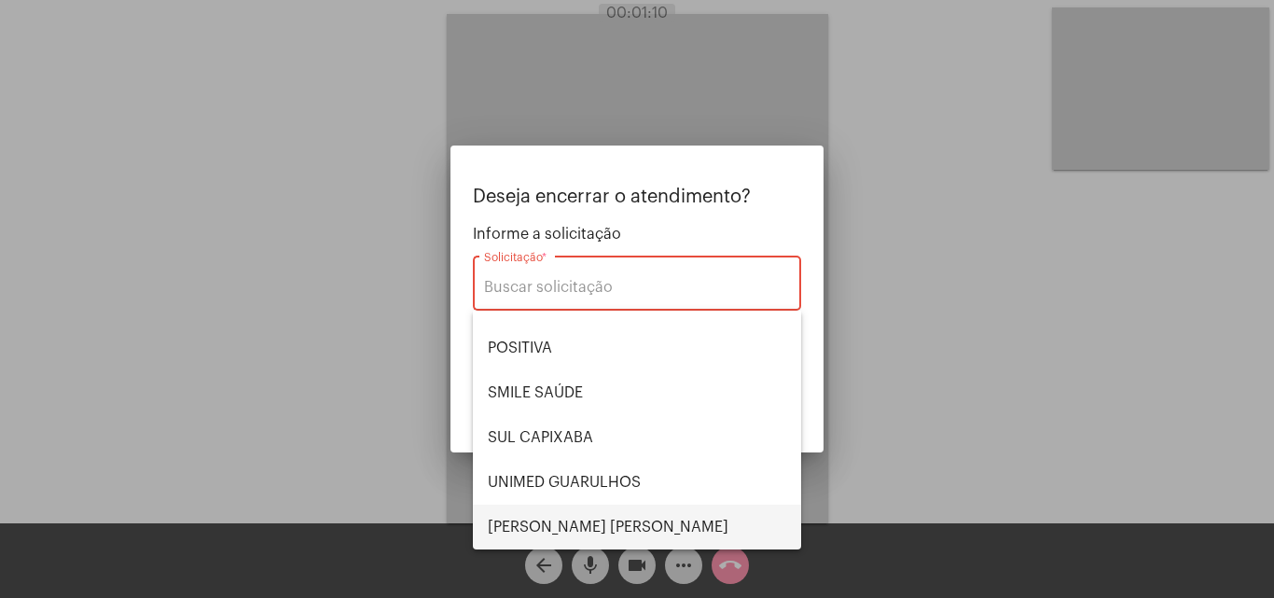
click at [557, 527] on span "VERA CRUZ" at bounding box center [637, 526] width 298 height 45
type input "VERA CRUZ"
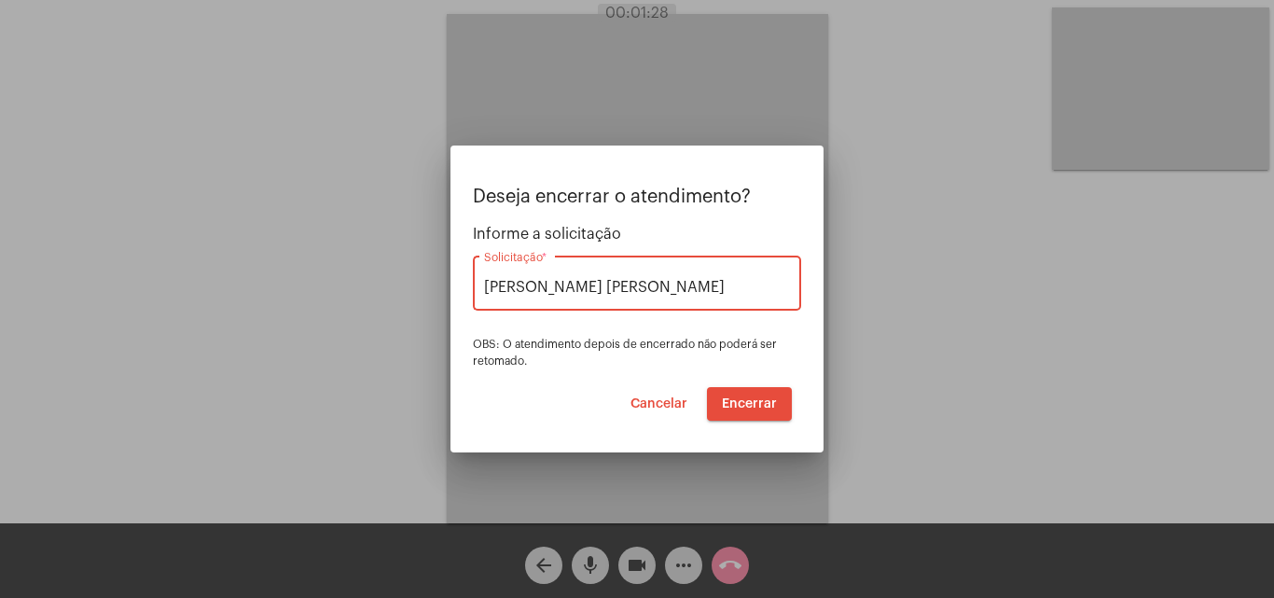
click at [751, 405] on span "Encerrar" at bounding box center [749, 403] width 55 height 13
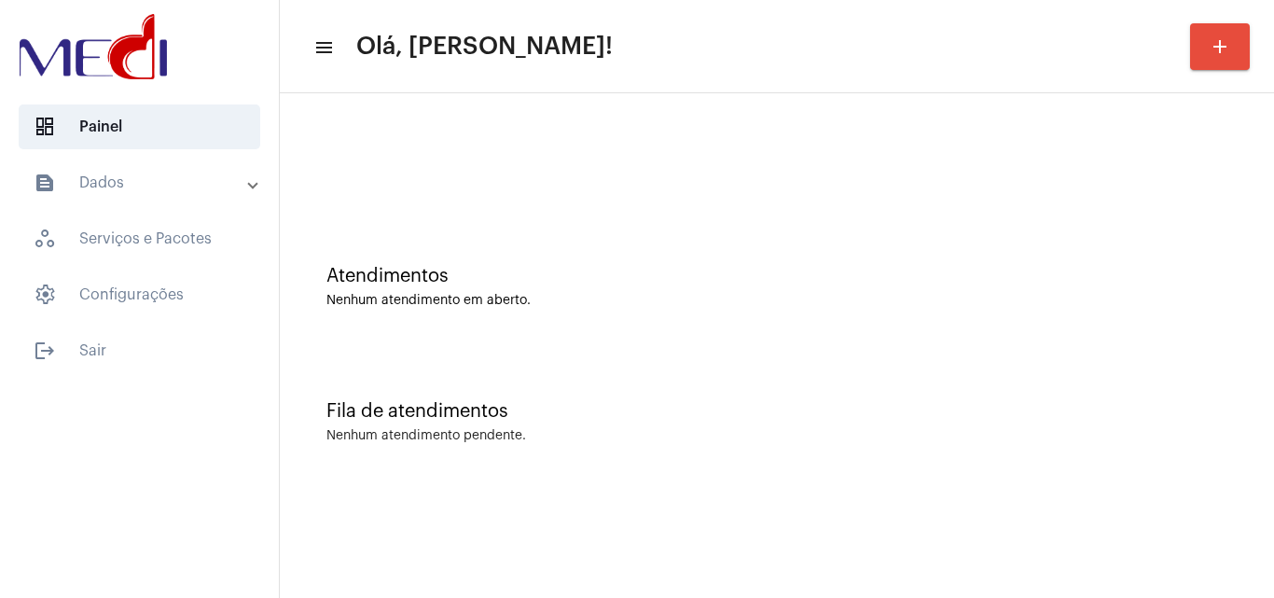
click at [760, 396] on div "Fila de atendimentos Nenhum atendimento pendente." at bounding box center [776, 412] width 975 height 135
click at [870, 445] on div "Fila de atendimentos Nenhum atendimento pendente." at bounding box center [776, 412] width 975 height 135
click at [602, 400] on div "Fila de atendimentos Nenhum atendimento pendente." at bounding box center [776, 412] width 975 height 135
click at [859, 487] on div "Atendimentos Nenhum atendimento em aberto. Fila de atendimentos Nenhum atendime…" at bounding box center [777, 291] width 994 height 396
click at [646, 224] on div "Atendimentos Nenhum atendimento em aberto." at bounding box center [776, 277] width 975 height 135
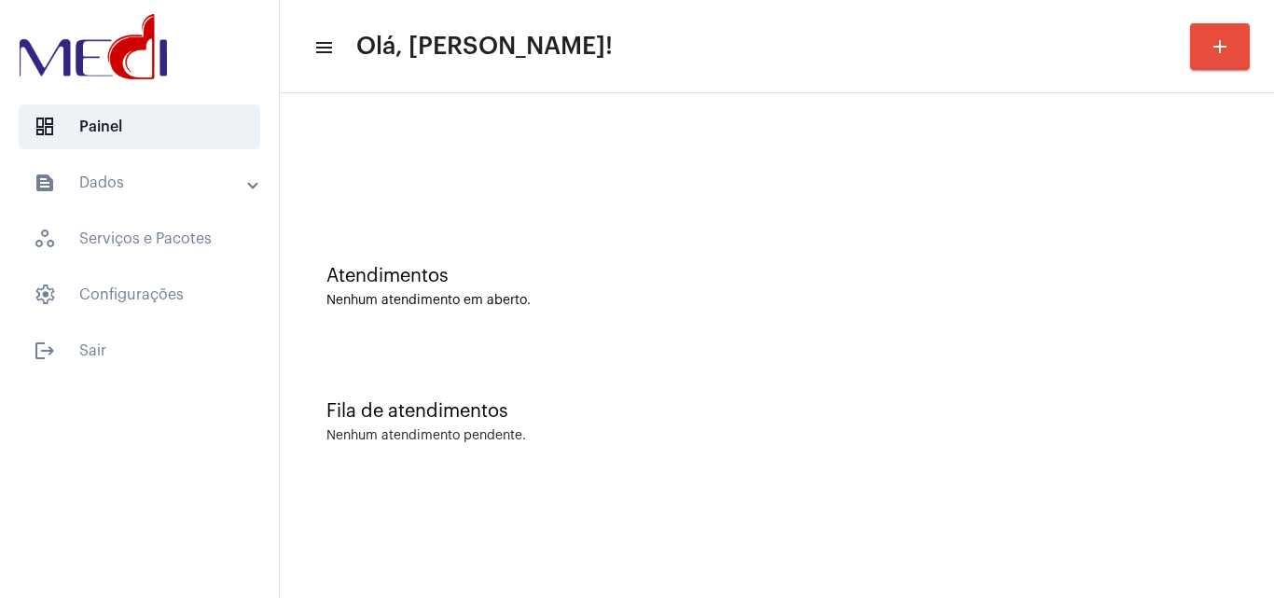
click at [641, 321] on div "Atendimentos Nenhum atendimento em aberto." at bounding box center [776, 277] width 975 height 135
click at [693, 326] on div "Atendimentos Nenhum atendimento em aberto." at bounding box center [776, 277] width 975 height 135
click at [643, 357] on div "Fila de atendimentos Nenhum atendimento pendente." at bounding box center [776, 412] width 975 height 135
click at [596, 245] on div "Atendimentos Nenhum atendimento em aberto." at bounding box center [776, 277] width 975 height 135
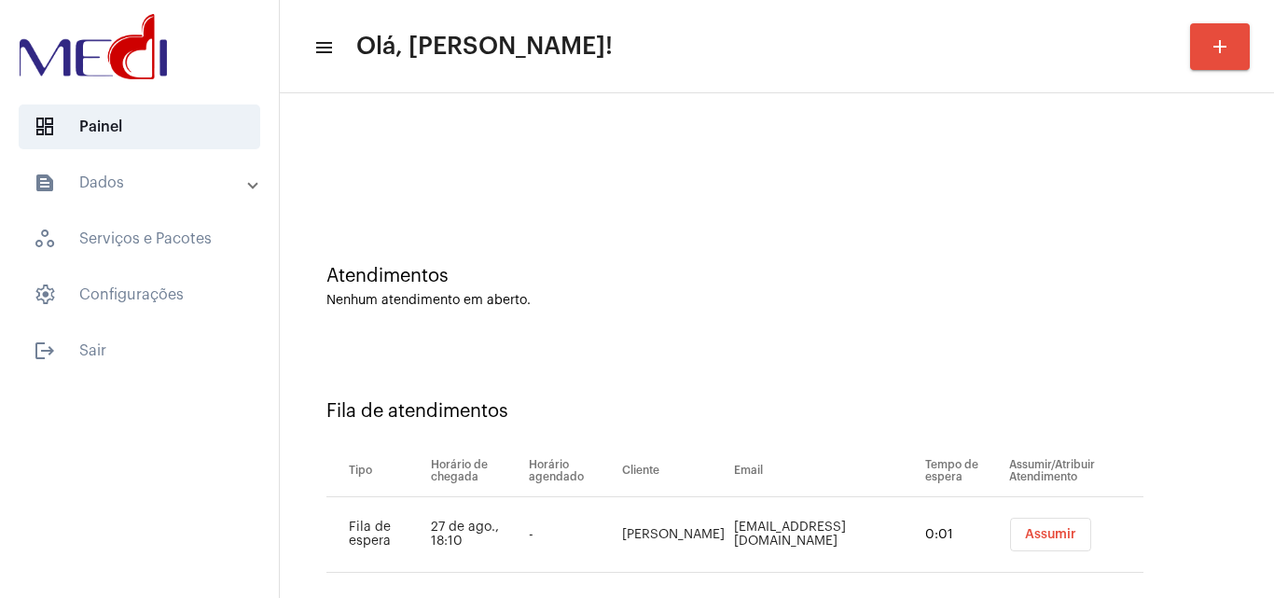
click at [1025, 528] on span "Assumir" at bounding box center [1050, 534] width 51 height 13
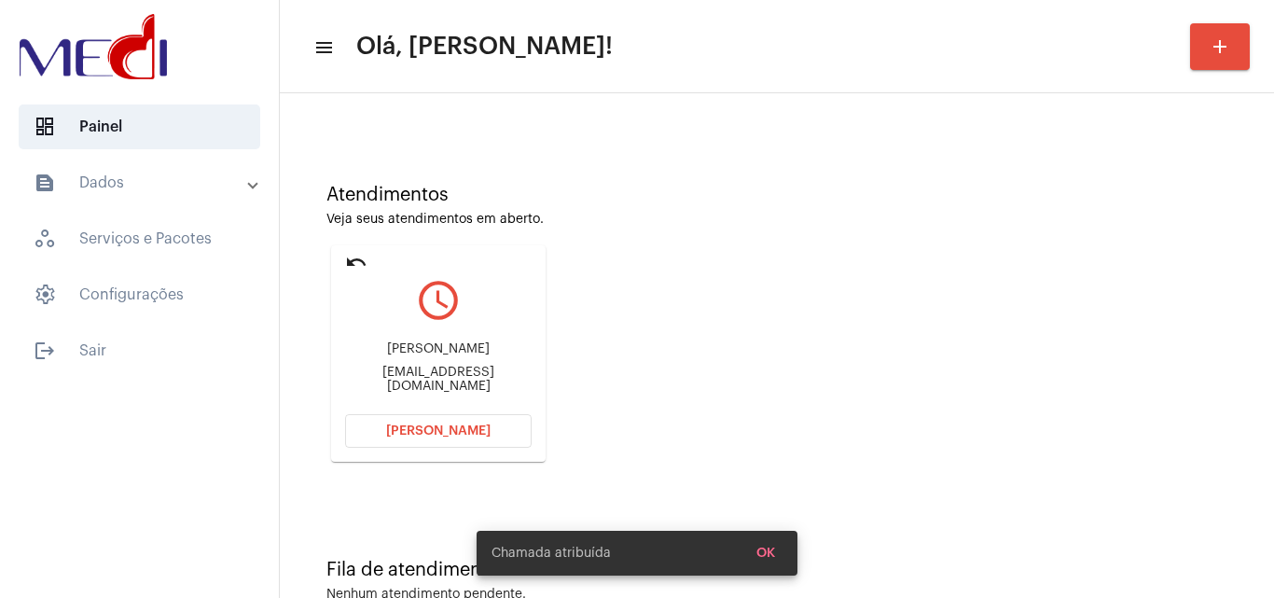
scroll to position [131, 0]
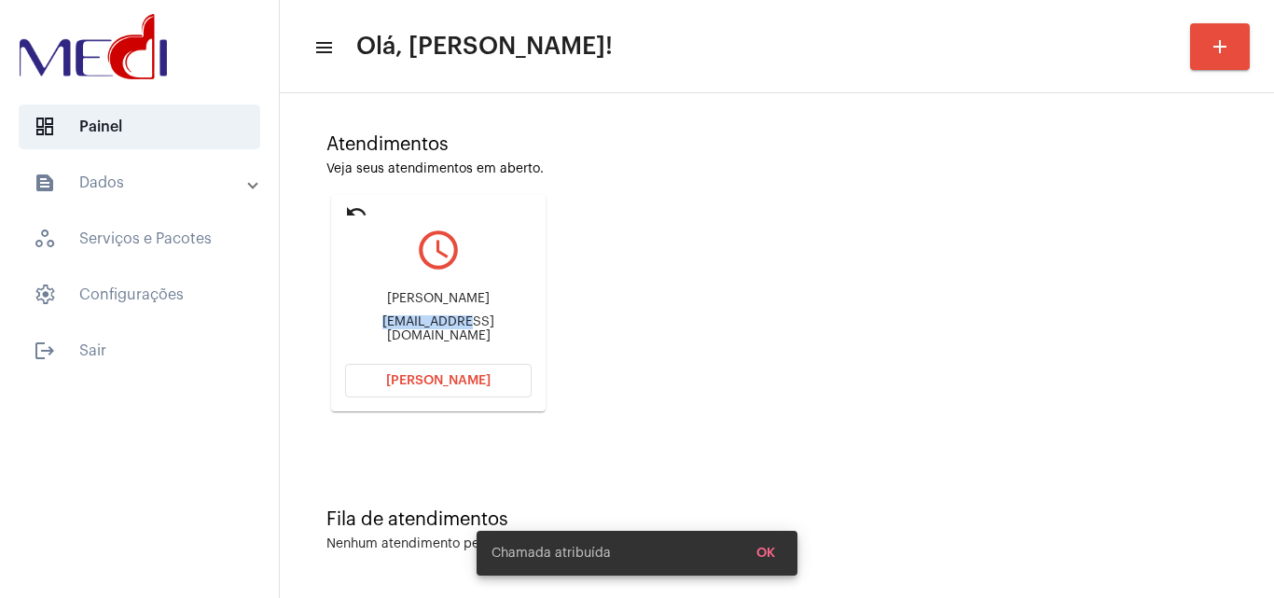
drag, startPoint x: 347, startPoint y: 325, endPoint x: 440, endPoint y: 330, distance: 93.4
click at [440, 330] on div "Julianaapupo@gmail.com" at bounding box center [438, 329] width 186 height 28
copy div "Julianaapupo"
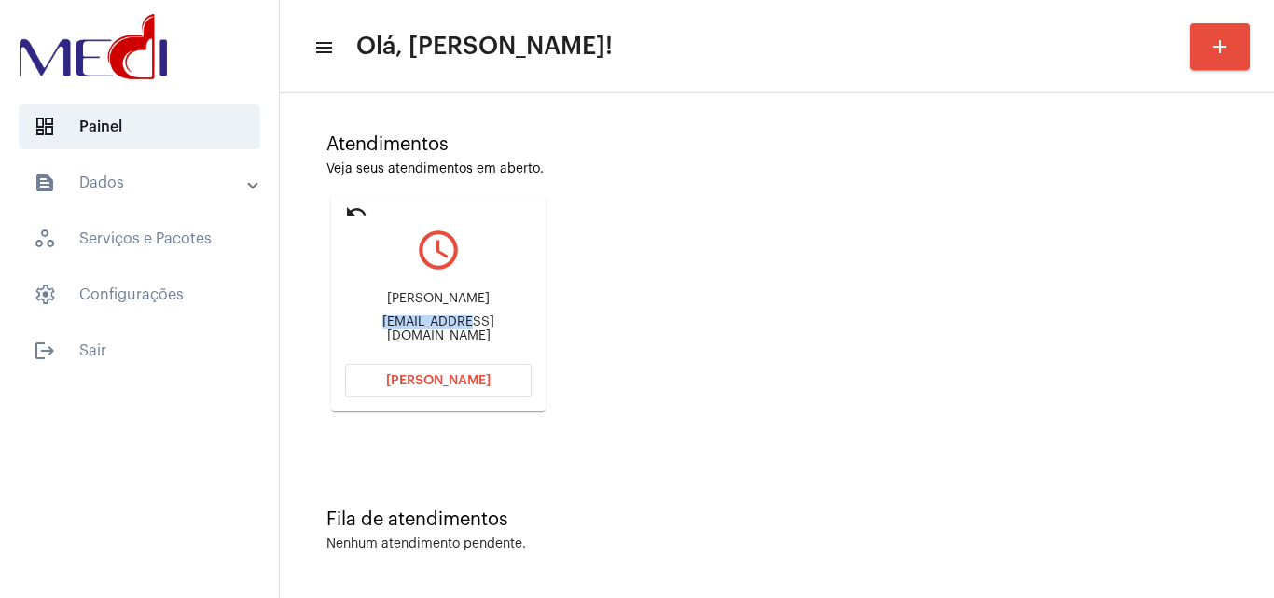
click at [407, 379] on span "Abrir Chamada" at bounding box center [438, 380] width 104 height 13
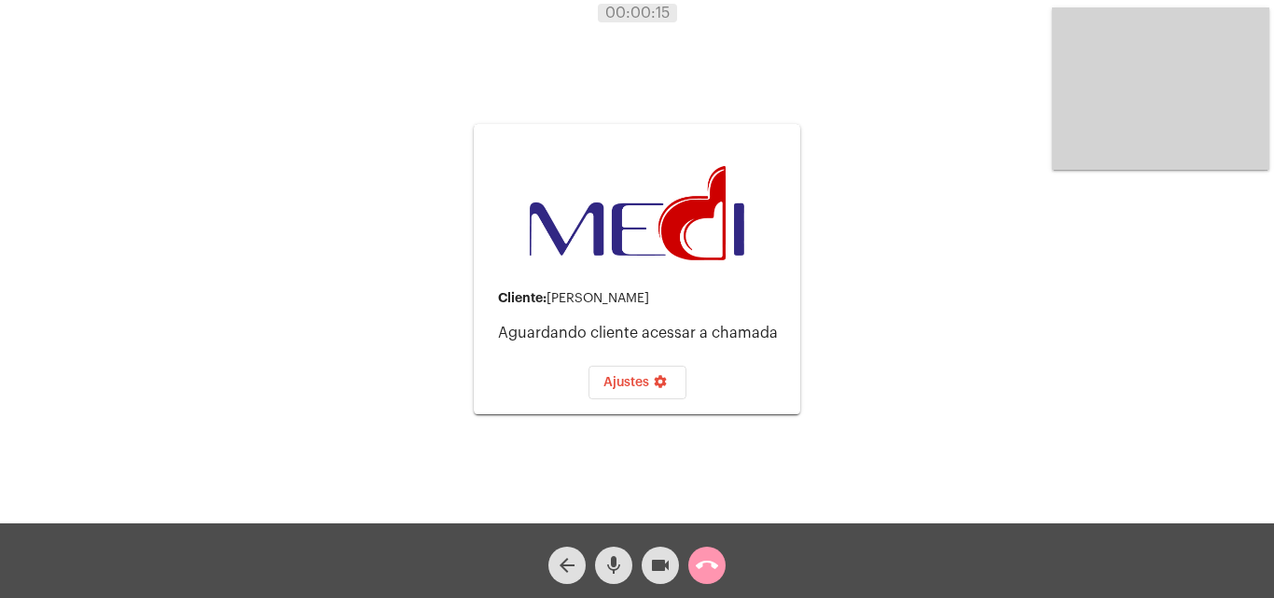
click at [612, 567] on mat-icon "mic" at bounding box center [613, 565] width 22 height 22
click at [614, 563] on mat-icon "mic_off" at bounding box center [613, 565] width 22 height 22
click at [606, 562] on mat-icon "mic" at bounding box center [613, 565] width 22 height 22
click at [614, 566] on mat-icon "mic_off" at bounding box center [613, 565] width 22 height 22
click at [710, 563] on mat-icon "call_end" at bounding box center [707, 565] width 22 height 22
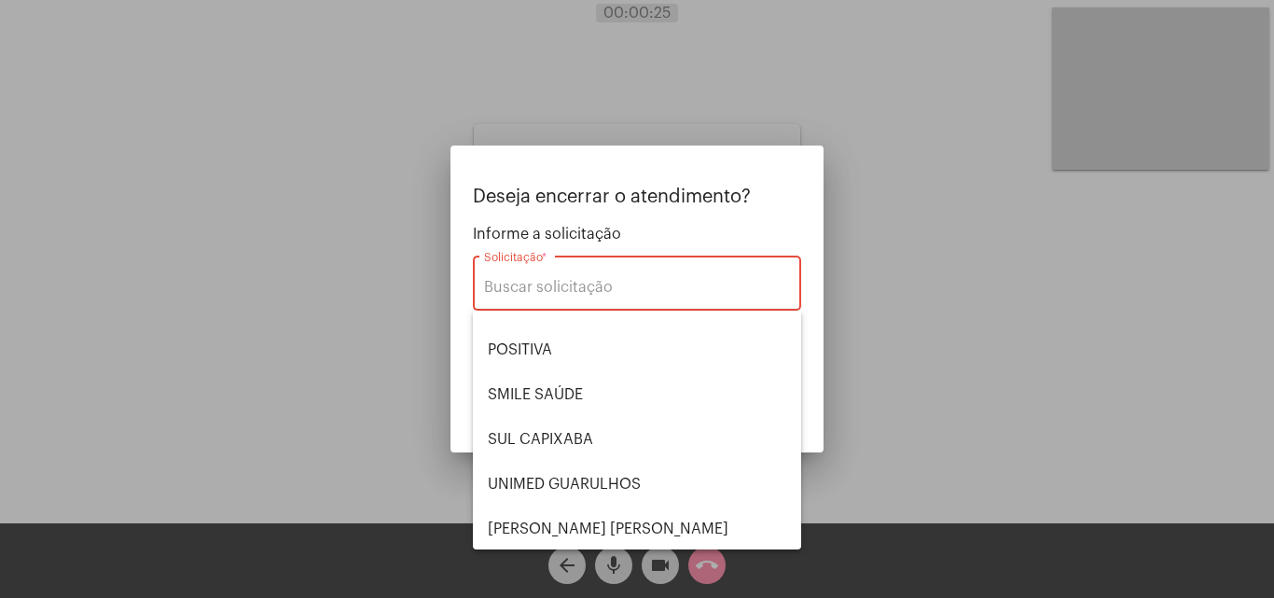
scroll to position [209, 0]
click at [641, 468] on span "UNIMED GUARULHOS" at bounding box center [637, 482] width 298 height 45
type input "UNIMED GUARULHOS"
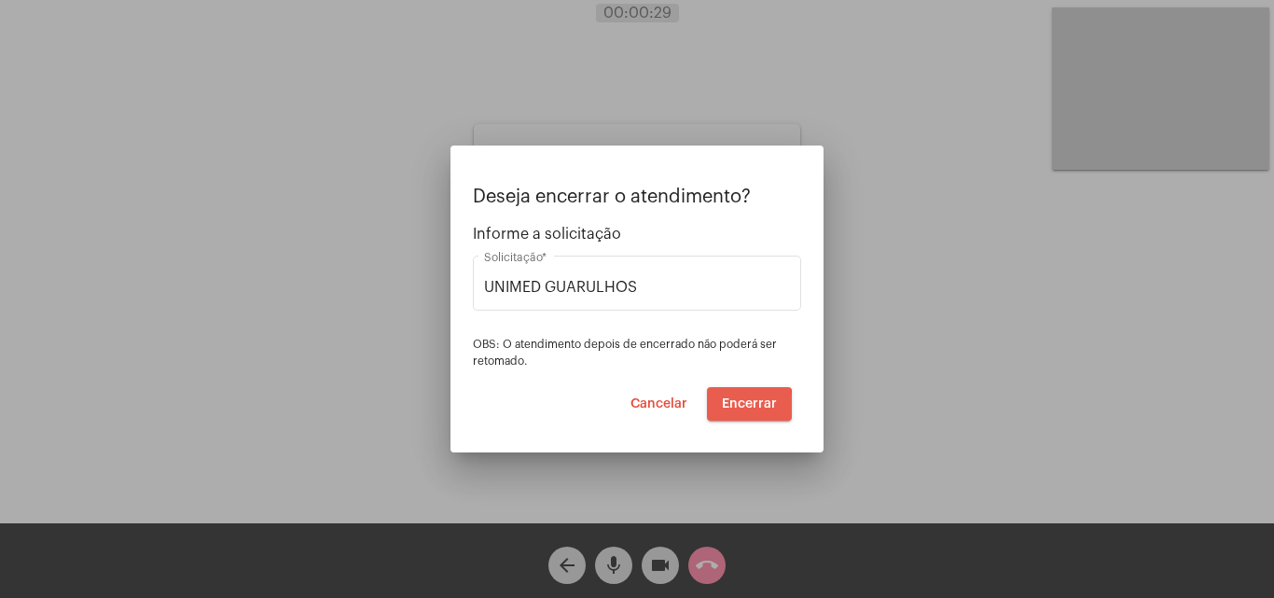
click at [733, 406] on span "Encerrar" at bounding box center [749, 403] width 55 height 13
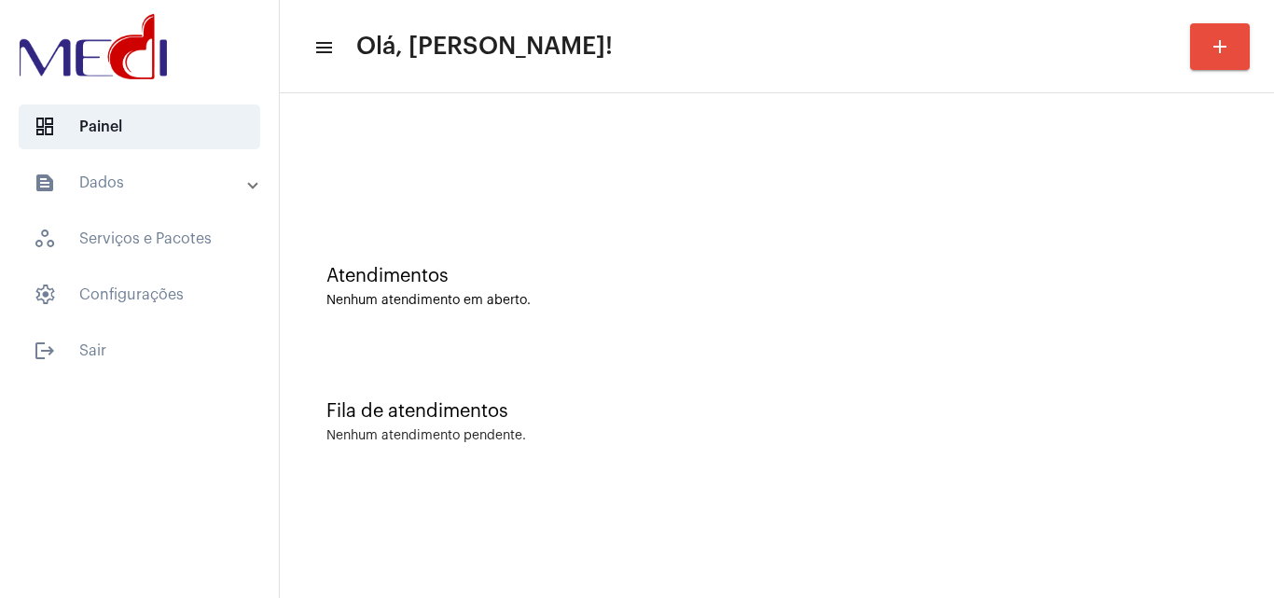
click at [725, 357] on div "Fila de atendimentos Nenhum atendimento pendente." at bounding box center [776, 412] width 975 height 135
click at [765, 418] on div "Fila de atendimentos" at bounding box center [776, 411] width 901 height 21
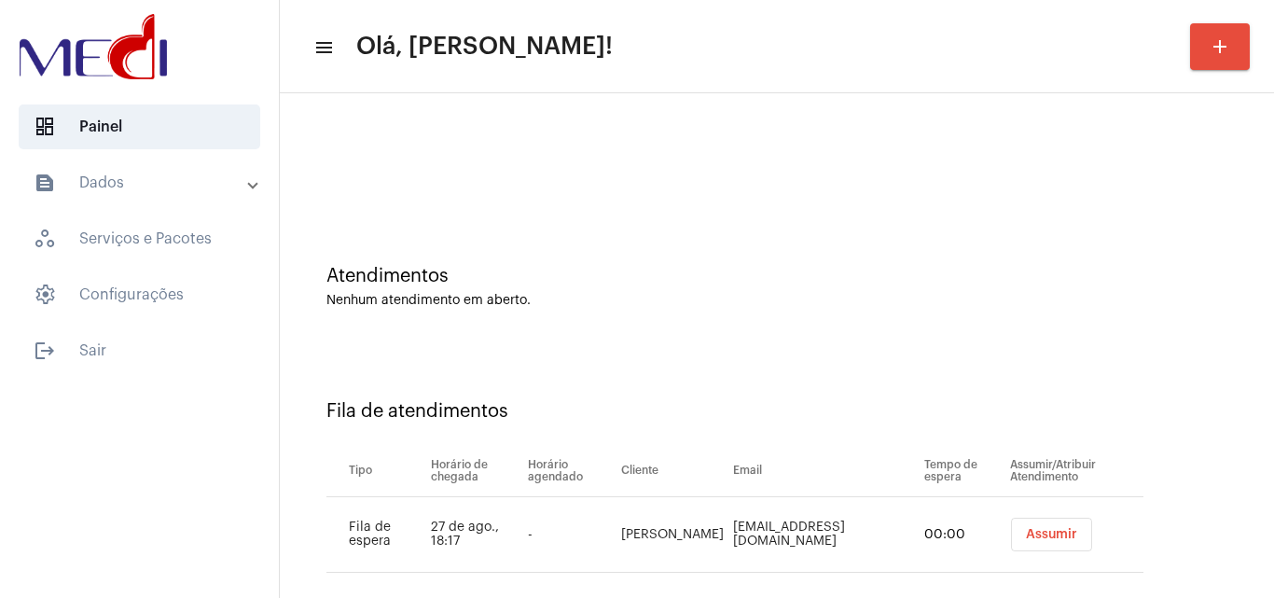
click at [1029, 523] on button "Assumir" at bounding box center [1051, 534] width 81 height 34
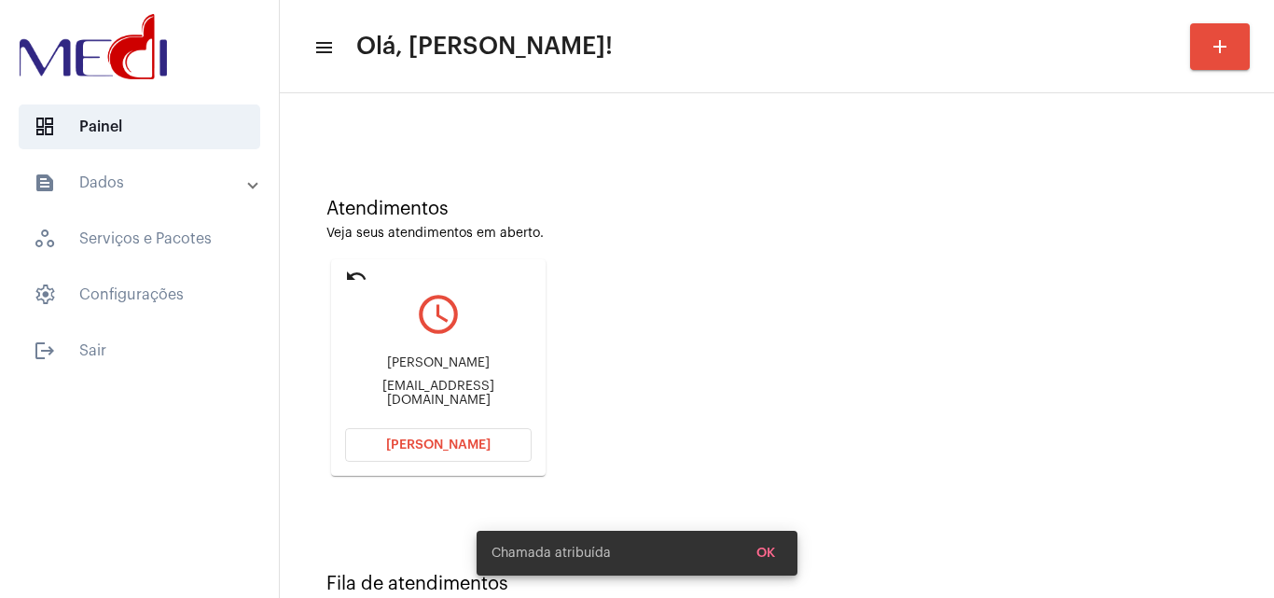
scroll to position [131, 0]
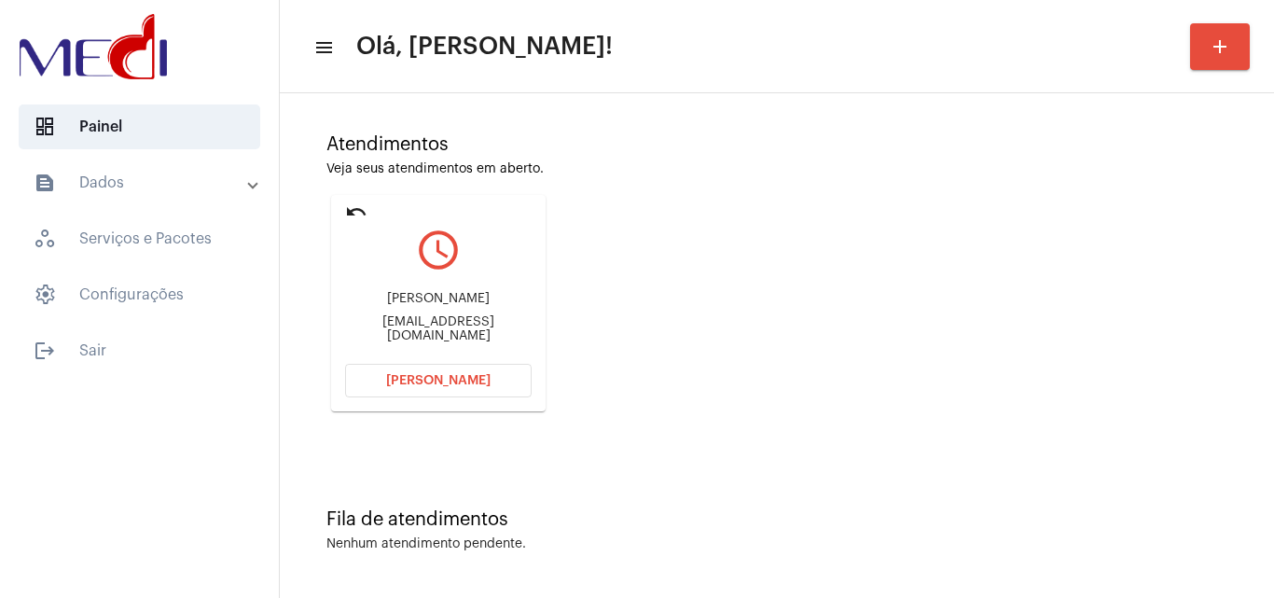
drag, startPoint x: 361, startPoint y: 303, endPoint x: 495, endPoint y: 297, distance: 134.4
click at [495, 297] on div "[PERSON_NAME] [PERSON_NAME][EMAIL_ADDRESS][DOMAIN_NAME]" at bounding box center [438, 317] width 186 height 84
click at [356, 208] on mat-icon "undo" at bounding box center [356, 211] width 22 height 22
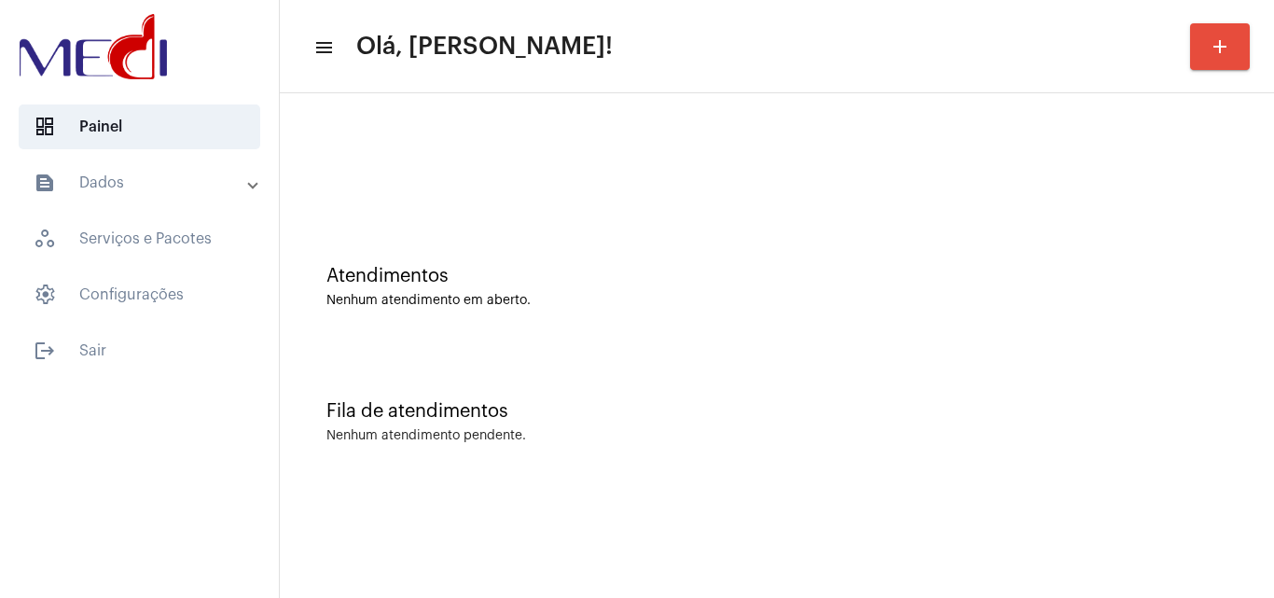
scroll to position [0, 0]
click at [630, 383] on div "Fila de atendimentos Nenhum atendimento pendente." at bounding box center [776, 412] width 975 height 135
click at [669, 408] on div "Fila de atendimentos" at bounding box center [776, 411] width 901 height 21
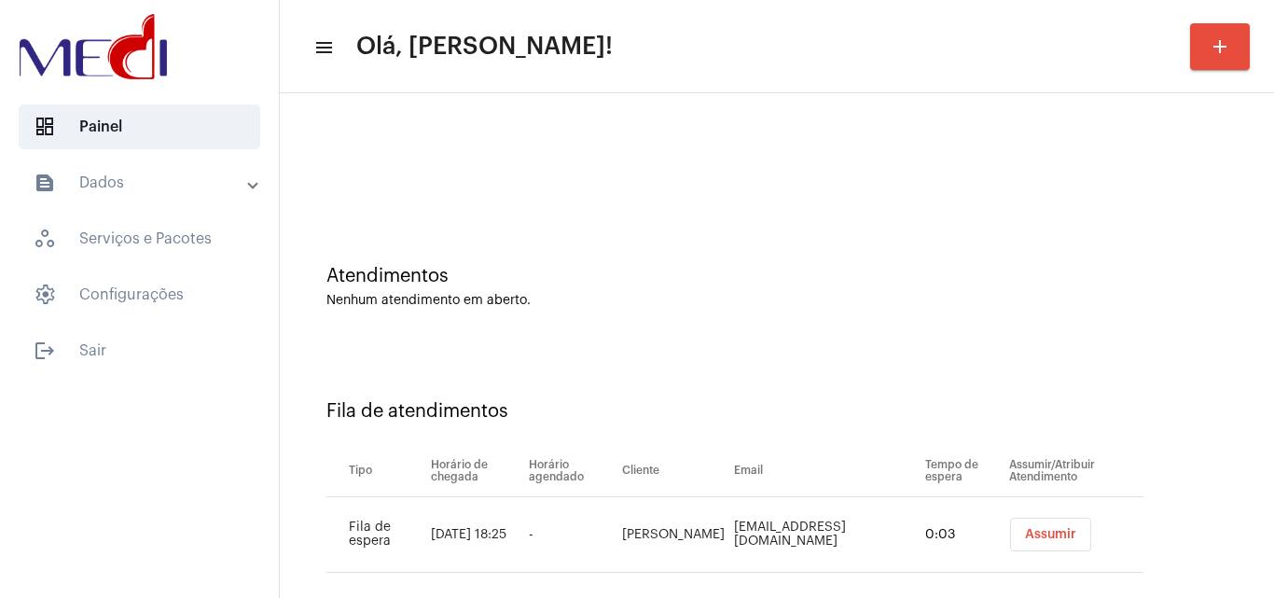
click at [1016, 526] on button "Assumir" at bounding box center [1050, 534] width 81 height 34
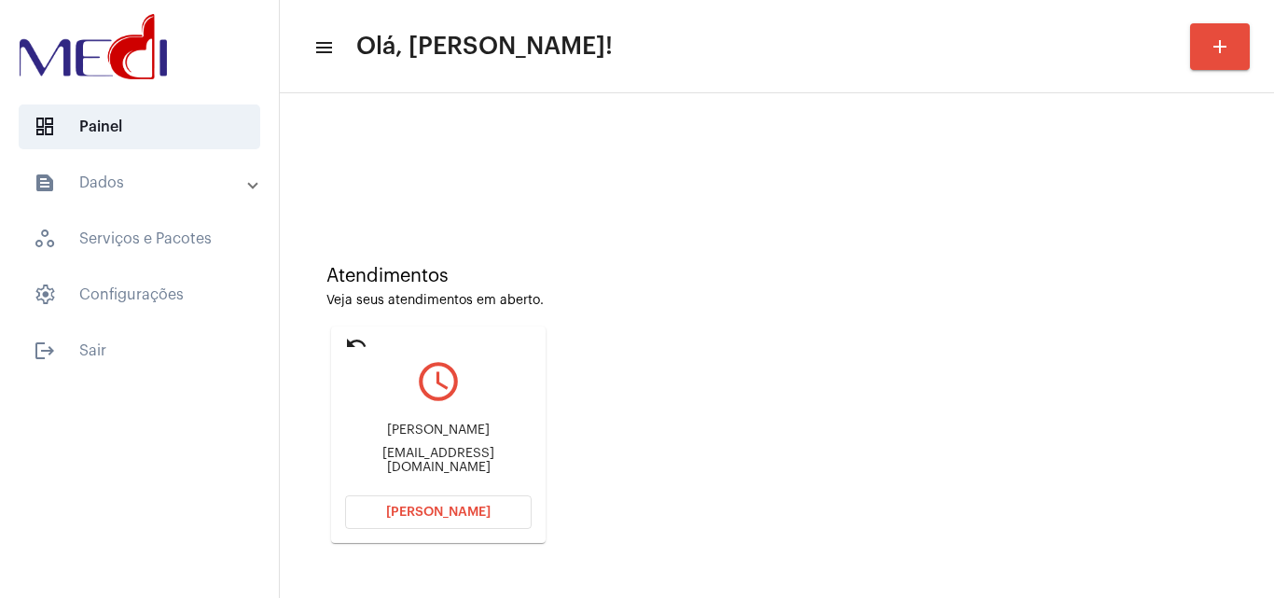
click at [477, 505] on span "[PERSON_NAME]" at bounding box center [438, 511] width 104 height 13
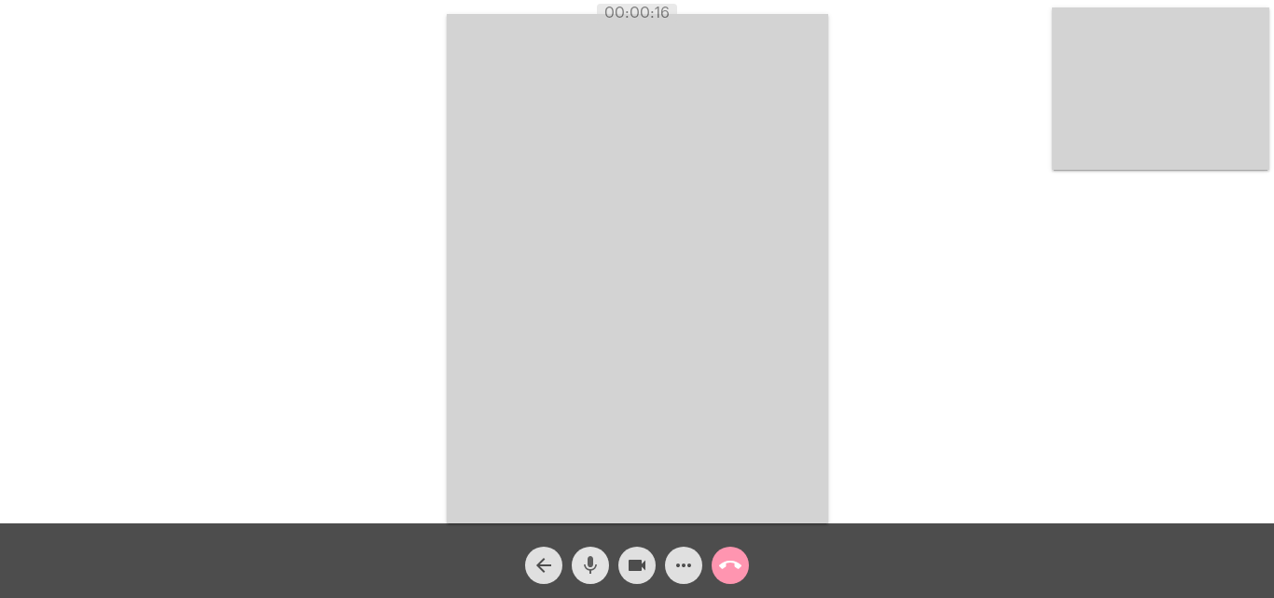
click at [586, 568] on mat-icon "mic" at bounding box center [590, 565] width 22 height 22
click at [689, 559] on mat-icon "more_horiz" at bounding box center [683, 565] width 22 height 22
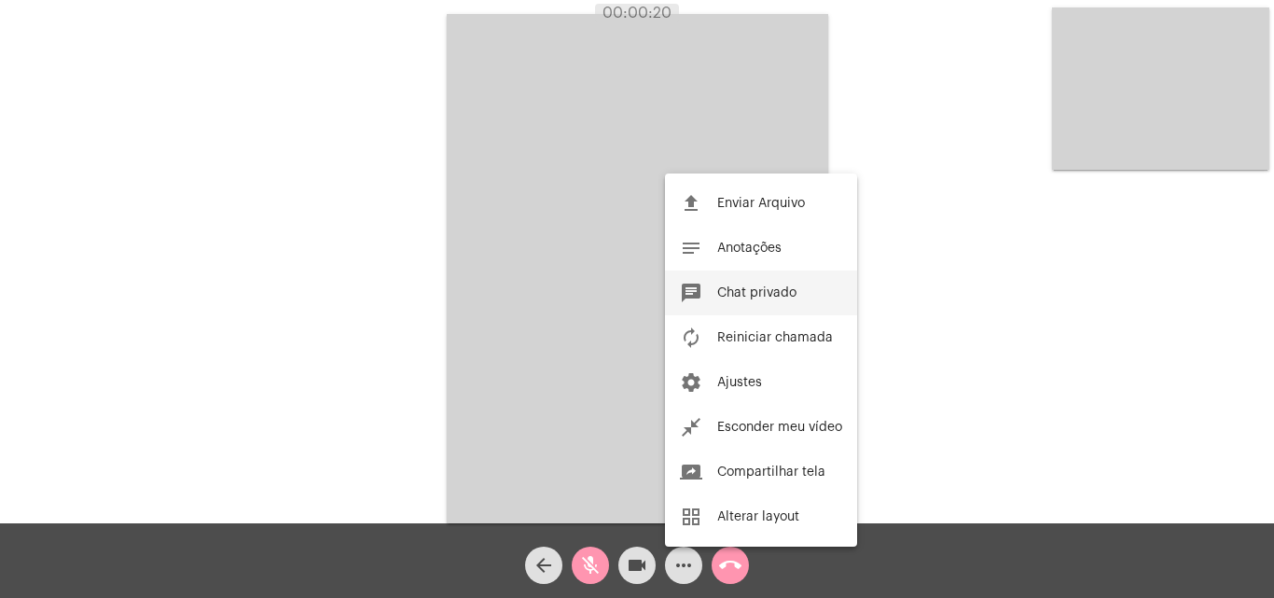
click at [748, 293] on span "Chat privado" at bounding box center [756, 292] width 79 height 13
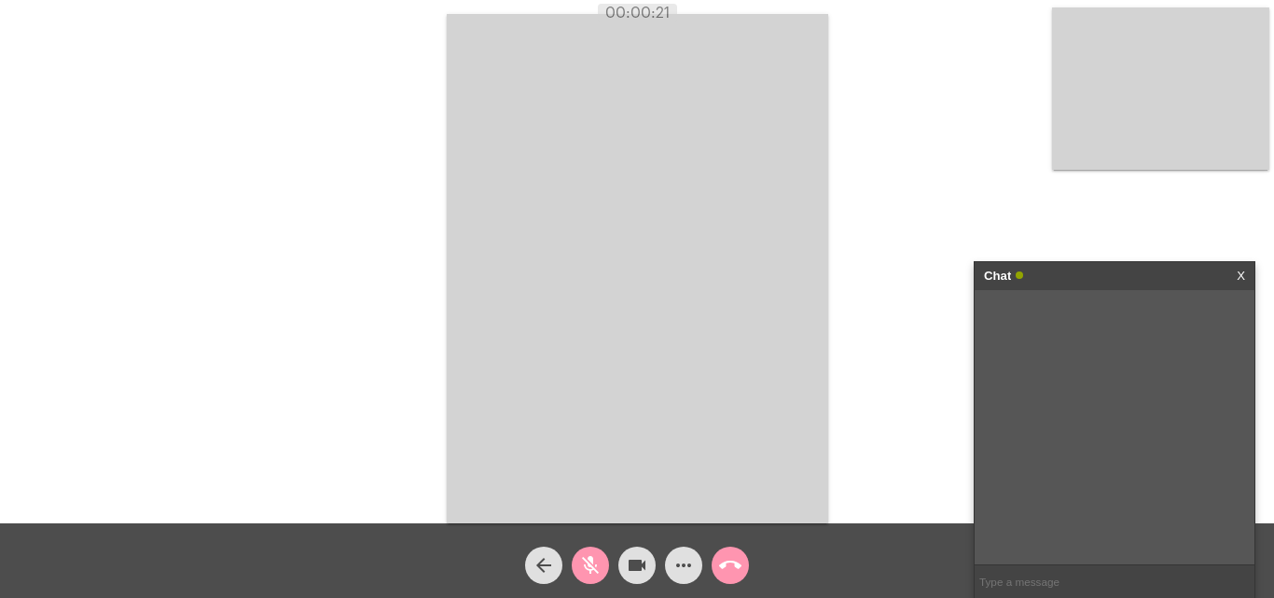
click at [1027, 576] on input "text" at bounding box center [1114, 581] width 280 height 33
type input "O áudio da senhor"
click at [594, 562] on mat-icon "mic_off" at bounding box center [590, 565] width 22 height 22
click at [1240, 273] on link "X" at bounding box center [1240, 276] width 8 height 28
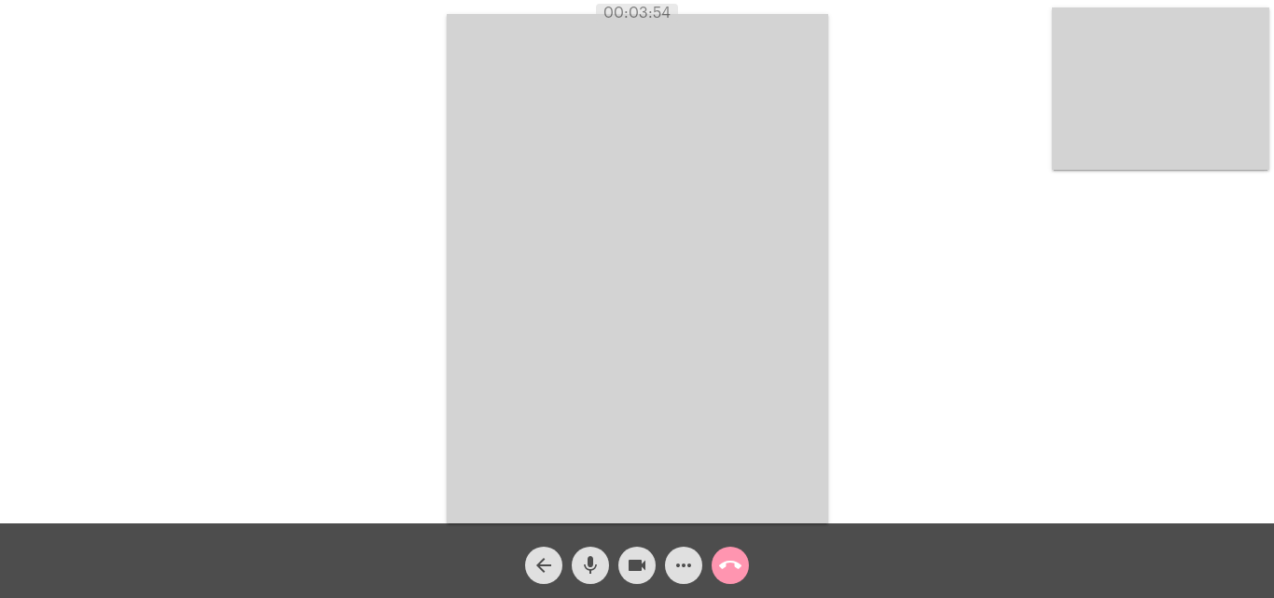
click at [737, 560] on mat-icon "call_end" at bounding box center [730, 565] width 22 height 22
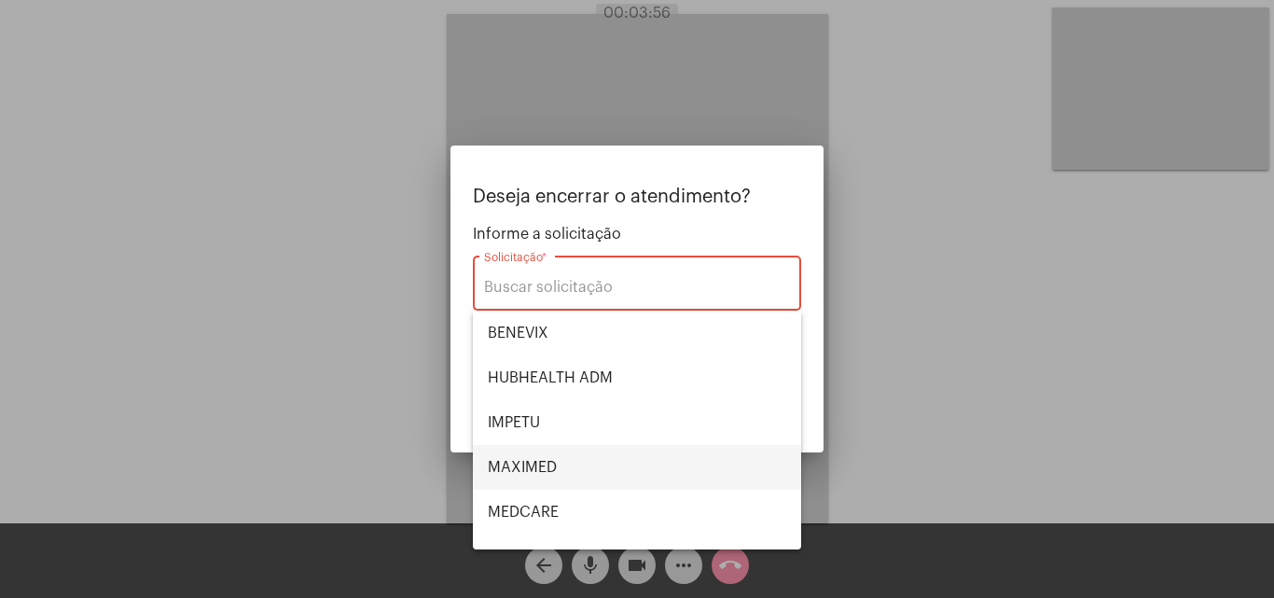
click at [558, 466] on span "MAXIMED" at bounding box center [637, 467] width 298 height 45
type input "MAXIMED"
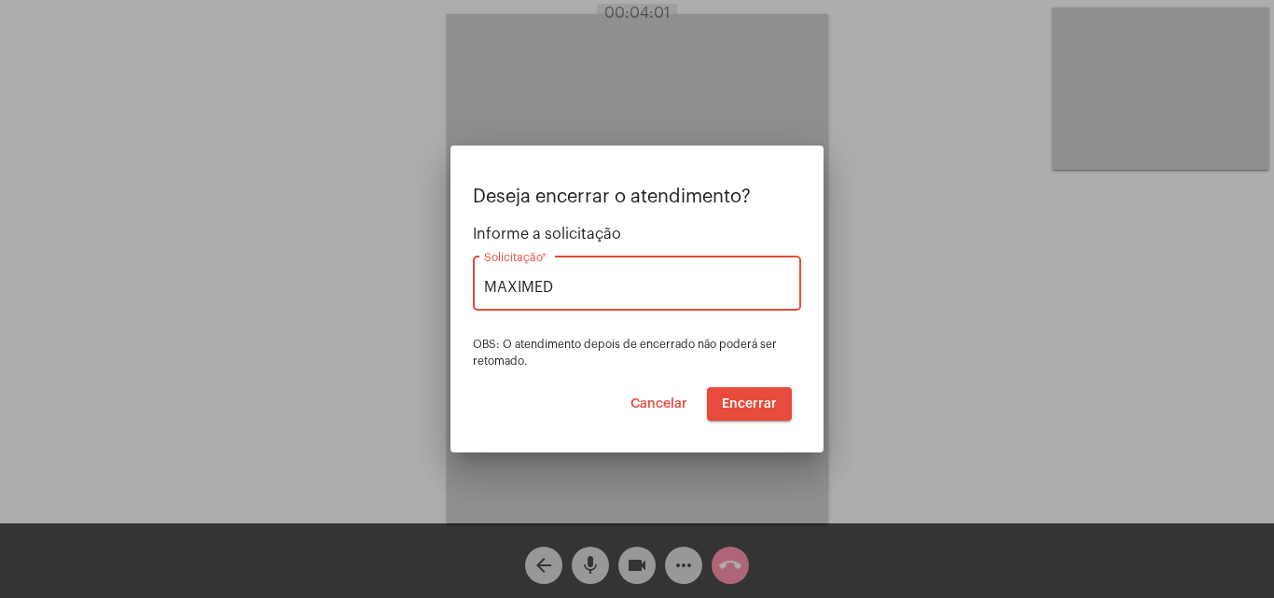
click at [954, 374] on div at bounding box center [637, 299] width 1274 height 598
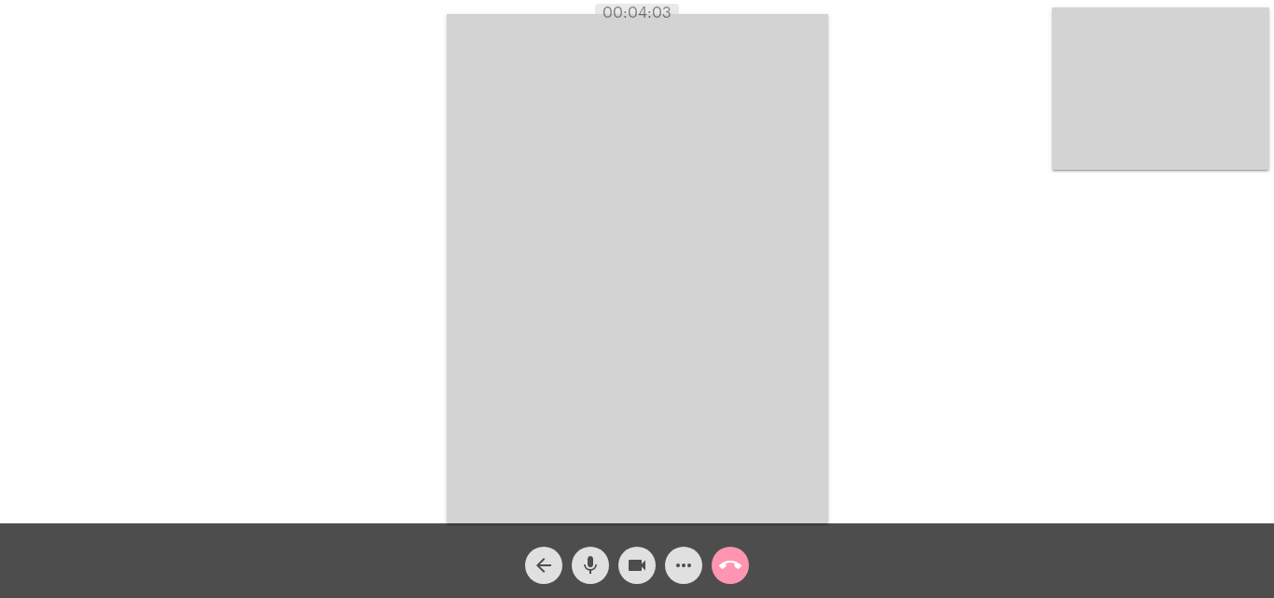
click at [737, 566] on mat-icon "call_end" at bounding box center [730, 565] width 22 height 22
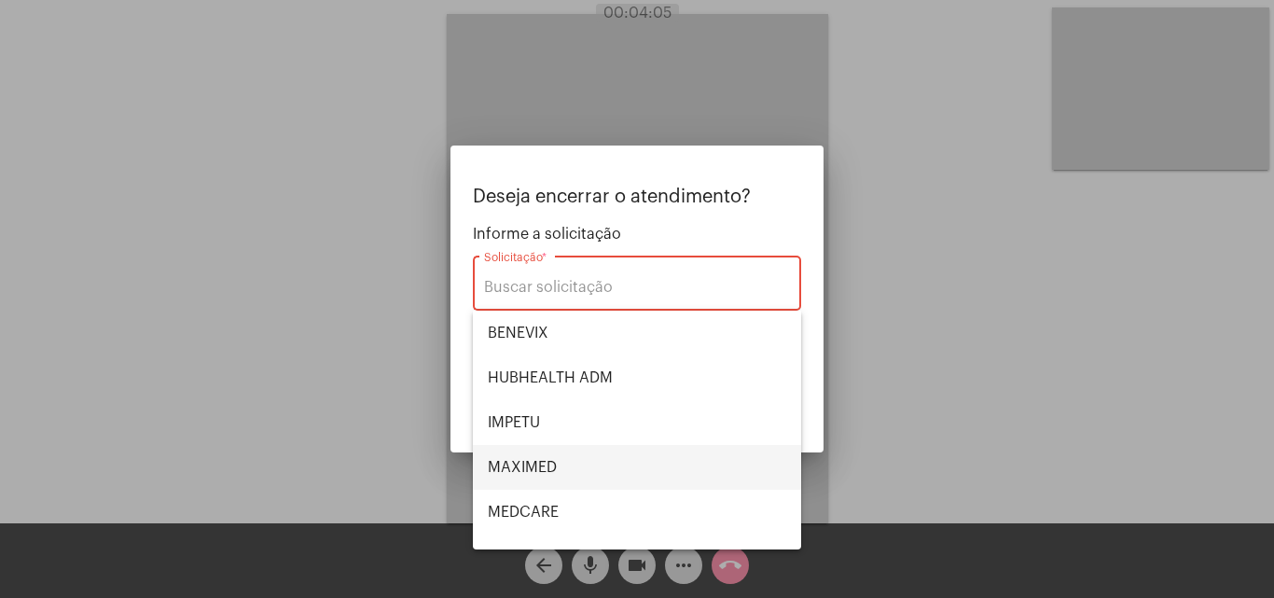
click at [571, 469] on span "MAXIMED" at bounding box center [637, 467] width 298 height 45
type input "MAXIMED"
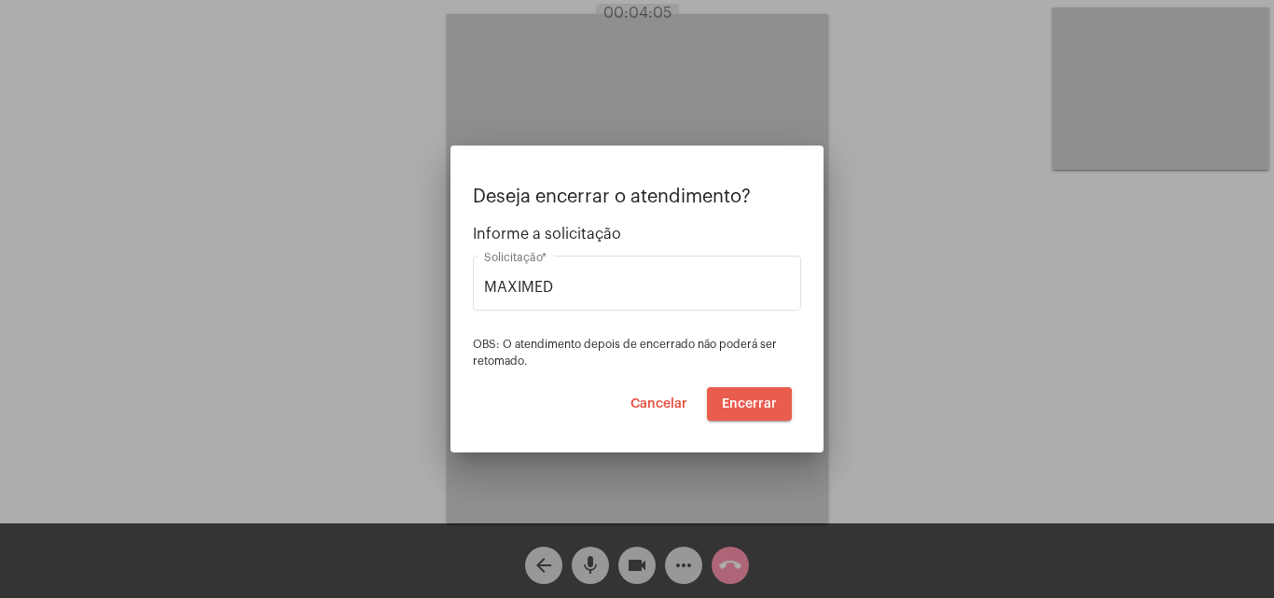
click at [748, 406] on span "Encerrar" at bounding box center [749, 403] width 55 height 13
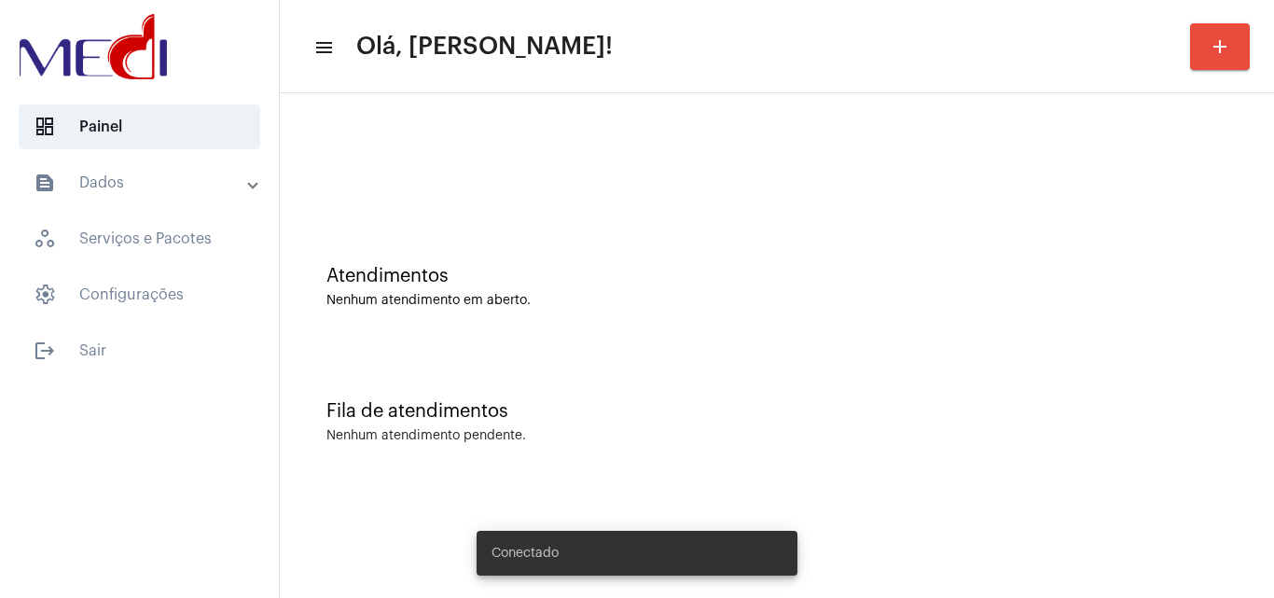
drag, startPoint x: 648, startPoint y: 483, endPoint x: 368, endPoint y: 571, distance: 293.1
click at [639, 487] on div "Atendimentos Nenhum atendimento em aberto. Fila de atendimentos Nenhum atendime…" at bounding box center [777, 291] width 994 height 396
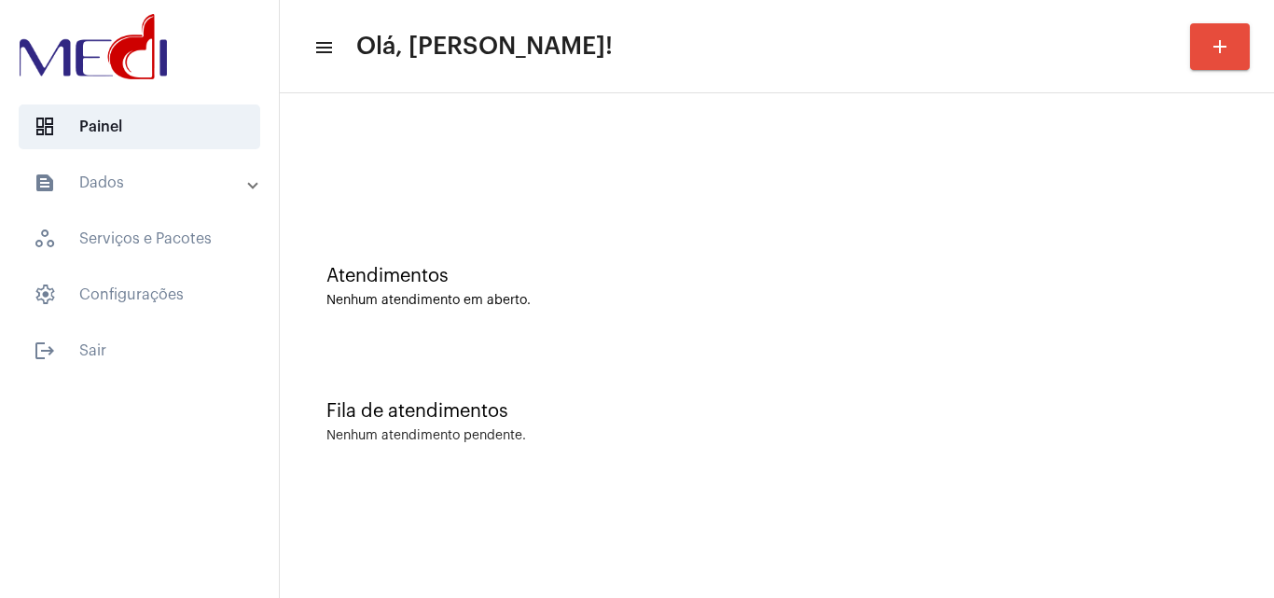
click at [600, 210] on div "Atendimentos Nenhum atendimento em aberto." at bounding box center [776, 277] width 975 height 135
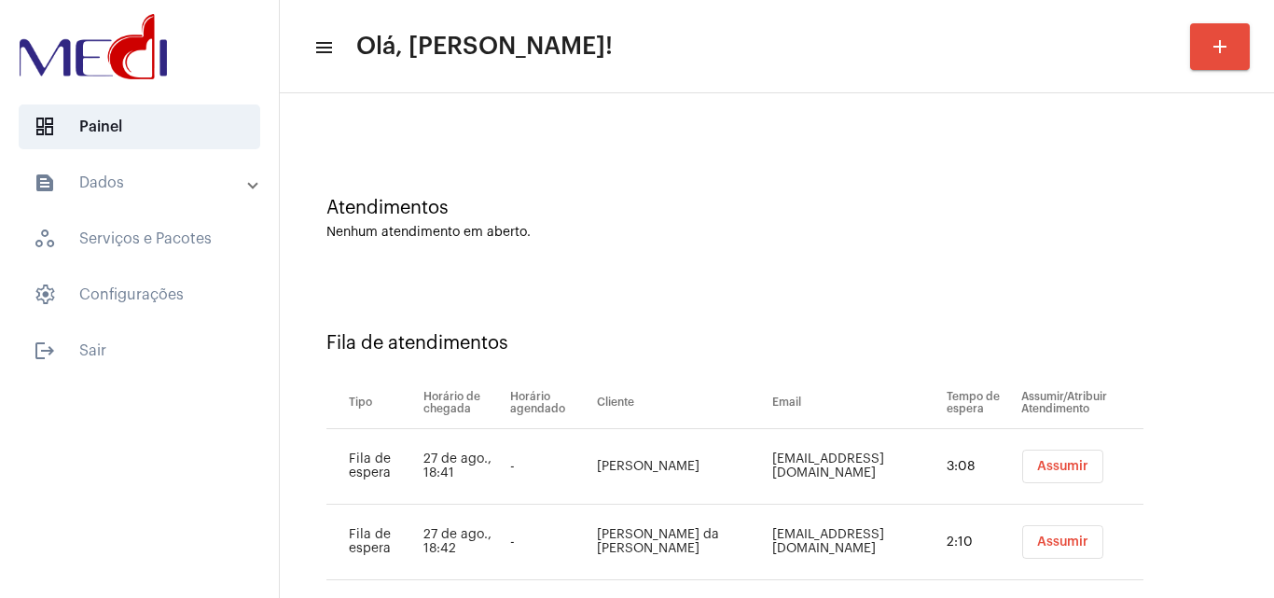
scroll to position [93, 0]
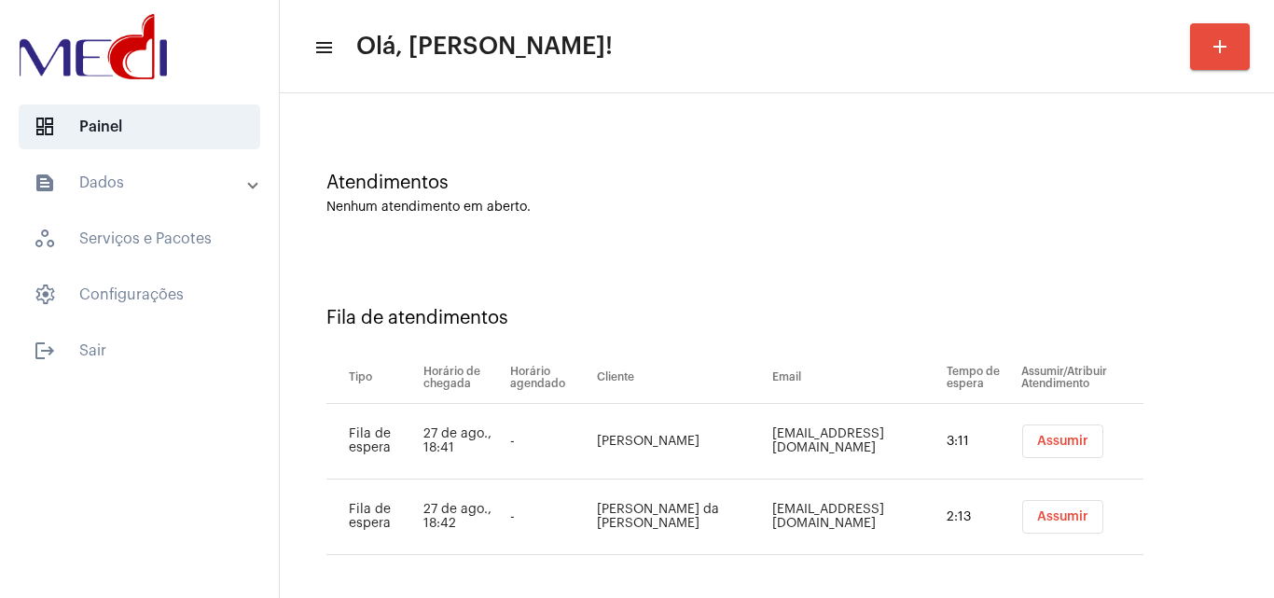
drag, startPoint x: 572, startPoint y: 421, endPoint x: 625, endPoint y: 462, distance: 67.1
click at [625, 462] on td "[PERSON_NAME]" at bounding box center [680, 442] width 176 height 76
copy td "[PERSON_NAME]"
click at [1055, 446] on span "Assumir" at bounding box center [1062, 440] width 51 height 13
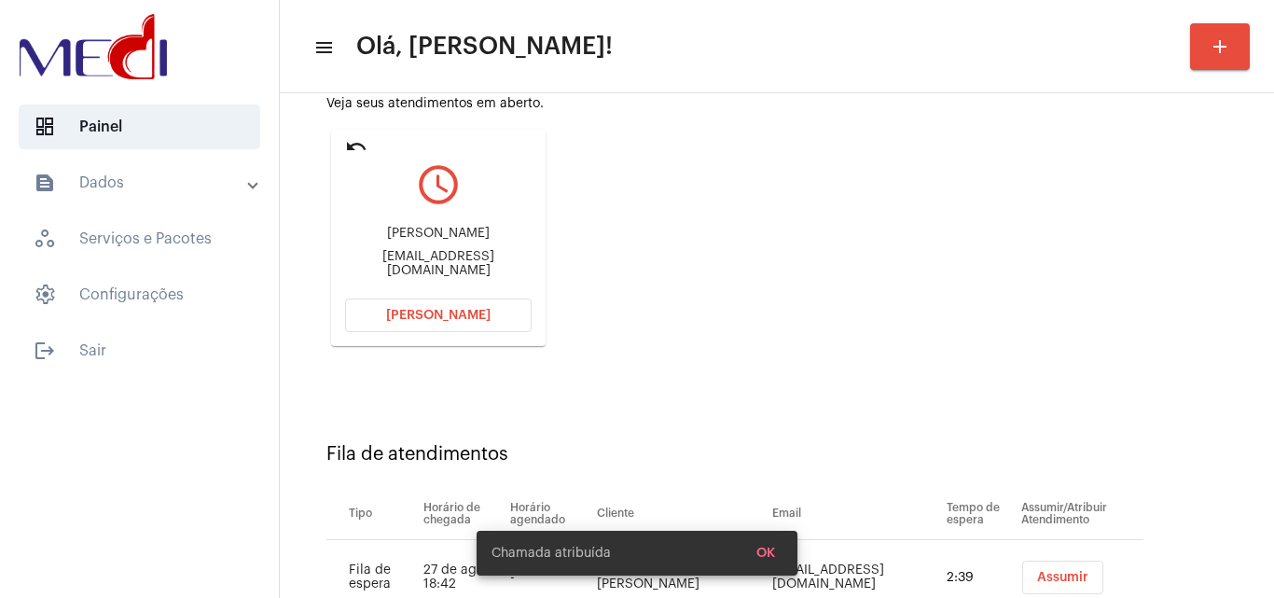
scroll to position [265, 0]
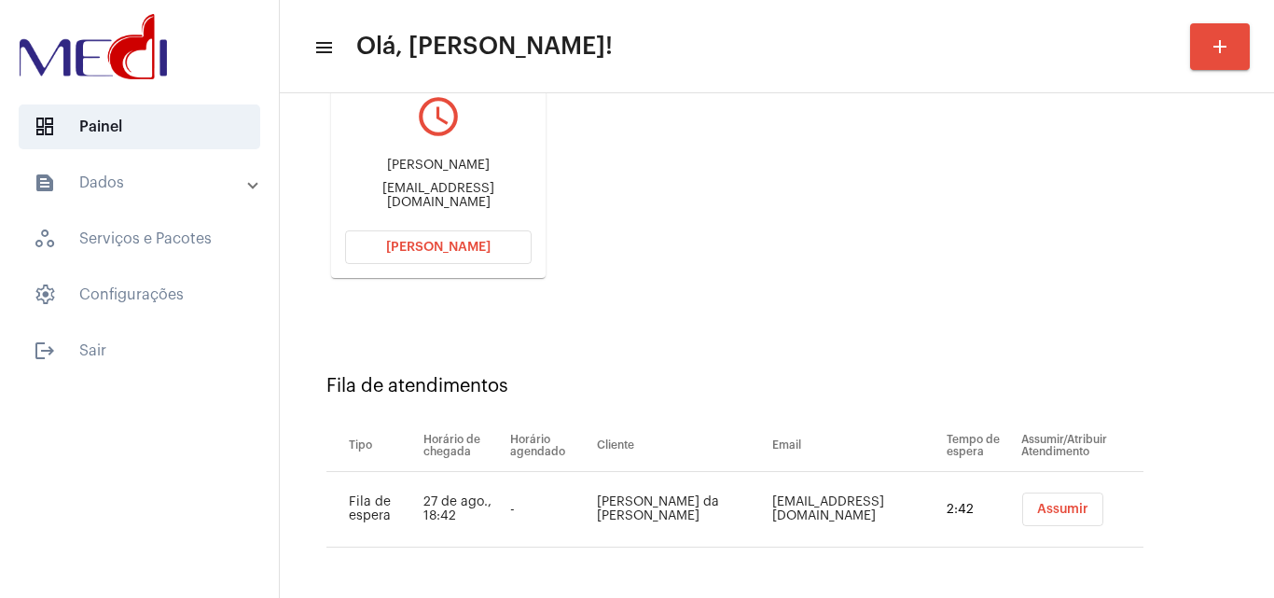
click at [514, 245] on button "Abrir Chamada" at bounding box center [438, 247] width 186 height 34
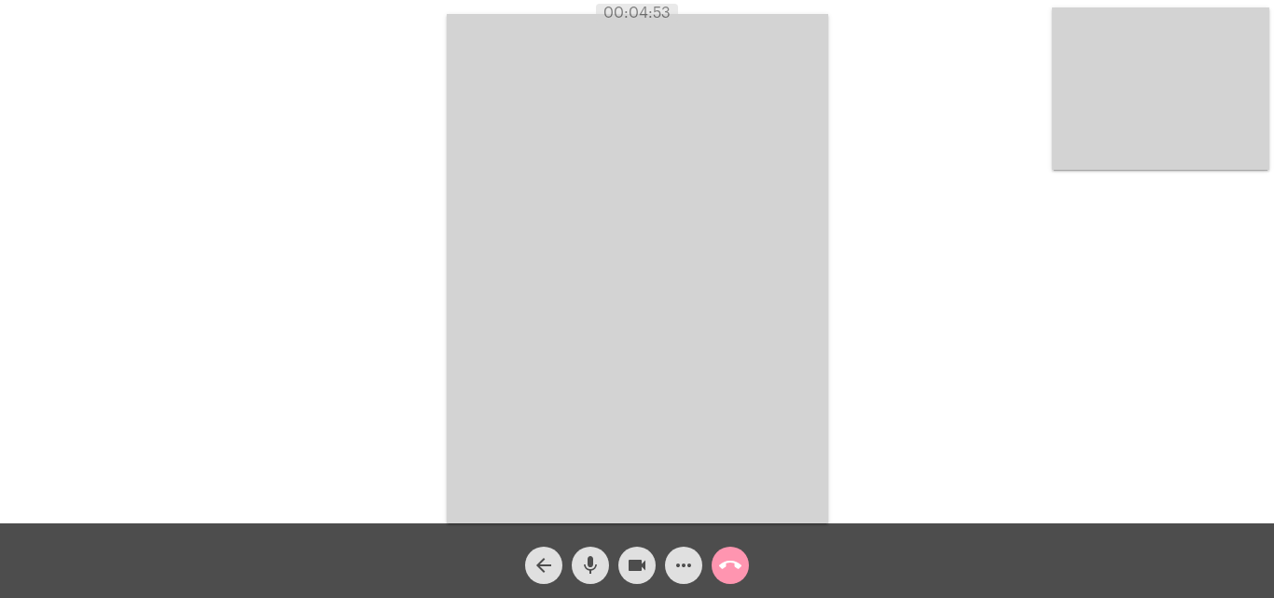
click at [728, 566] on mat-icon "call_end" at bounding box center [730, 565] width 22 height 22
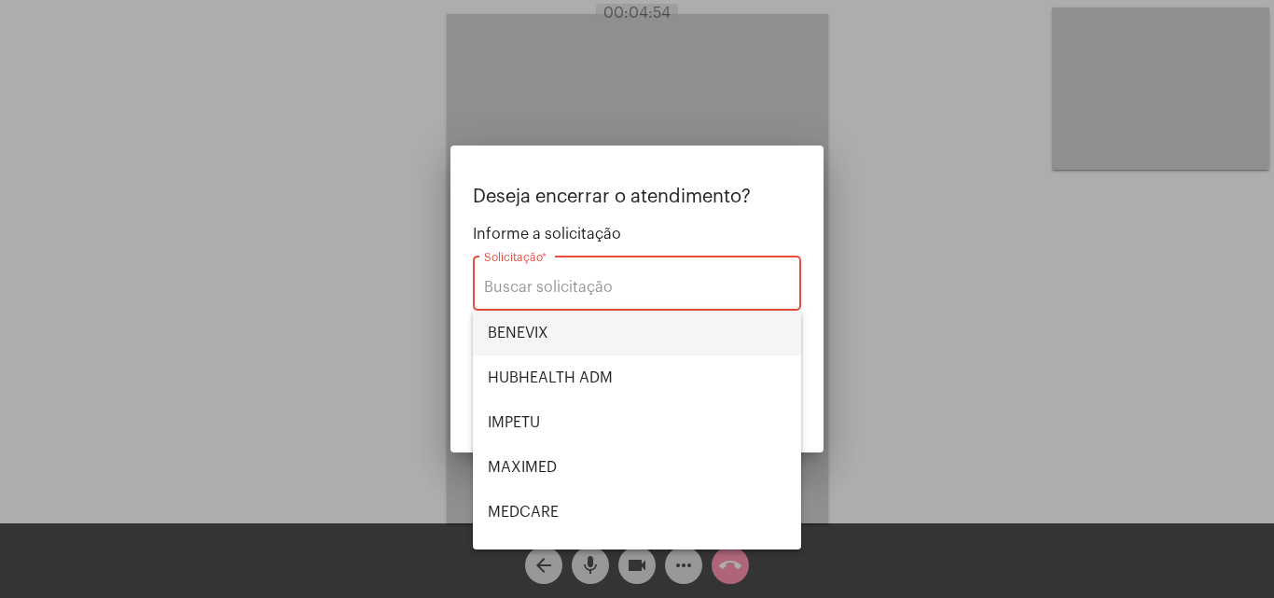
click at [570, 337] on span "BENEVIX" at bounding box center [637, 332] width 298 height 45
type input "BENEVIX"
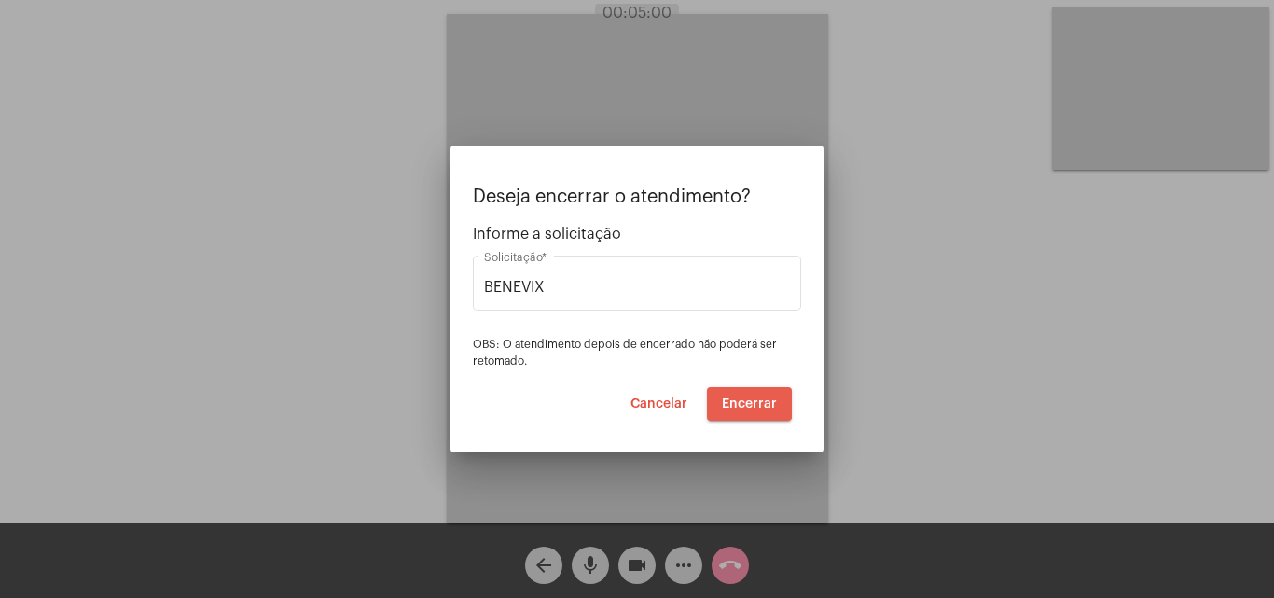
click at [746, 399] on span "Encerrar" at bounding box center [749, 403] width 55 height 13
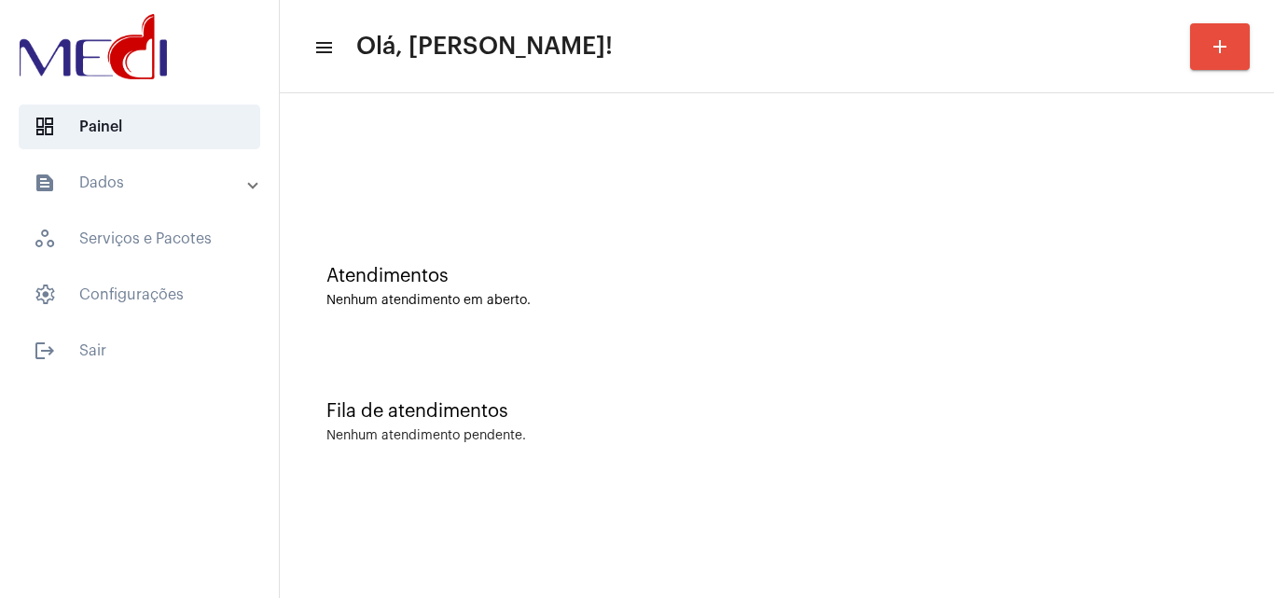
click at [818, 296] on div "Nenhum atendimento em aberto." at bounding box center [776, 301] width 901 height 14
click at [556, 312] on div "Atendimentos Nenhum atendimento em aberto." at bounding box center [776, 277] width 975 height 135
click at [657, 395] on div "Fila de atendimentos Nenhum atendimento pendente." at bounding box center [776, 412] width 975 height 135
click at [653, 214] on div "Atendimentos Nenhum atendimento em aberto." at bounding box center [776, 277] width 975 height 135
click at [572, 308] on div "Atendimentos Nenhum atendimento em aberto." at bounding box center [776, 277] width 975 height 135
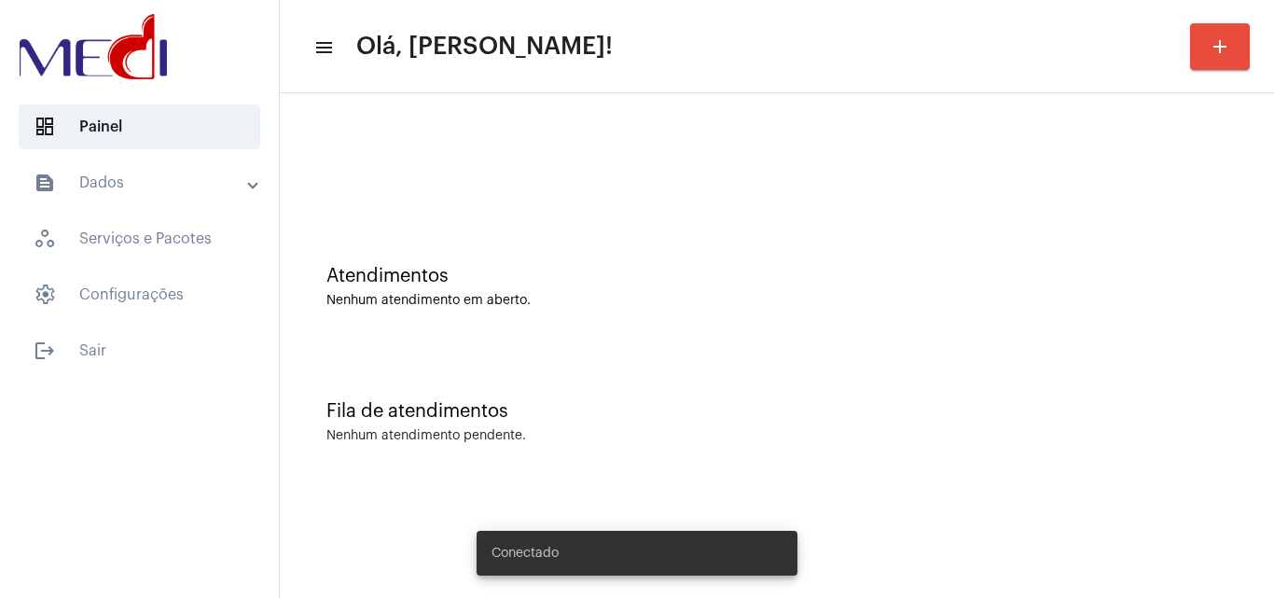
click at [814, 285] on div "Atendimentos" at bounding box center [776, 276] width 901 height 21
